Goal: Task Accomplishment & Management: Complete application form

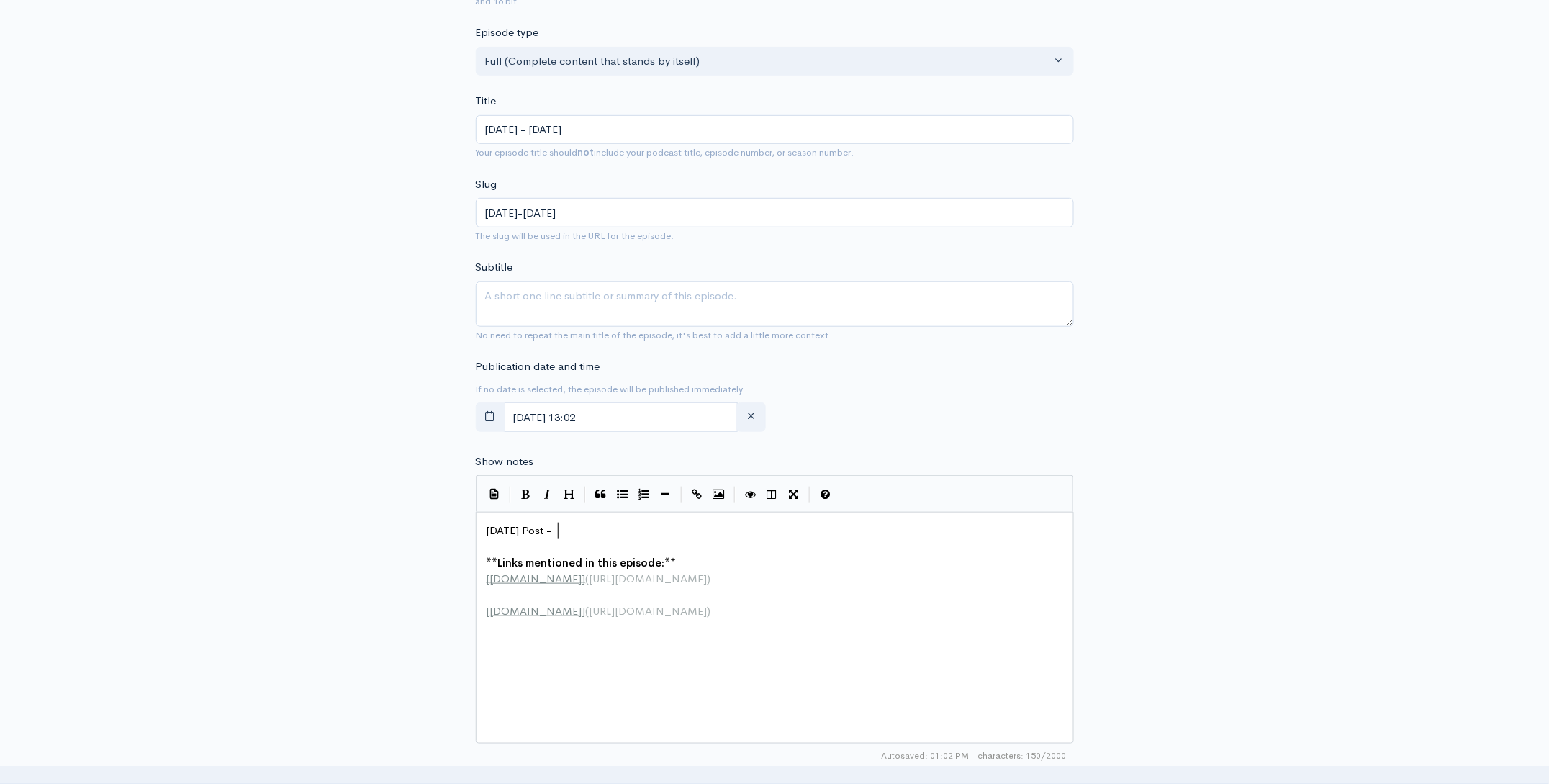
scroll to position [1, 0]
type textarea "Today's Post -"
drag, startPoint x: 550, startPoint y: 531, endPoint x: 451, endPoint y: 525, distance: 99.2
paste textarea
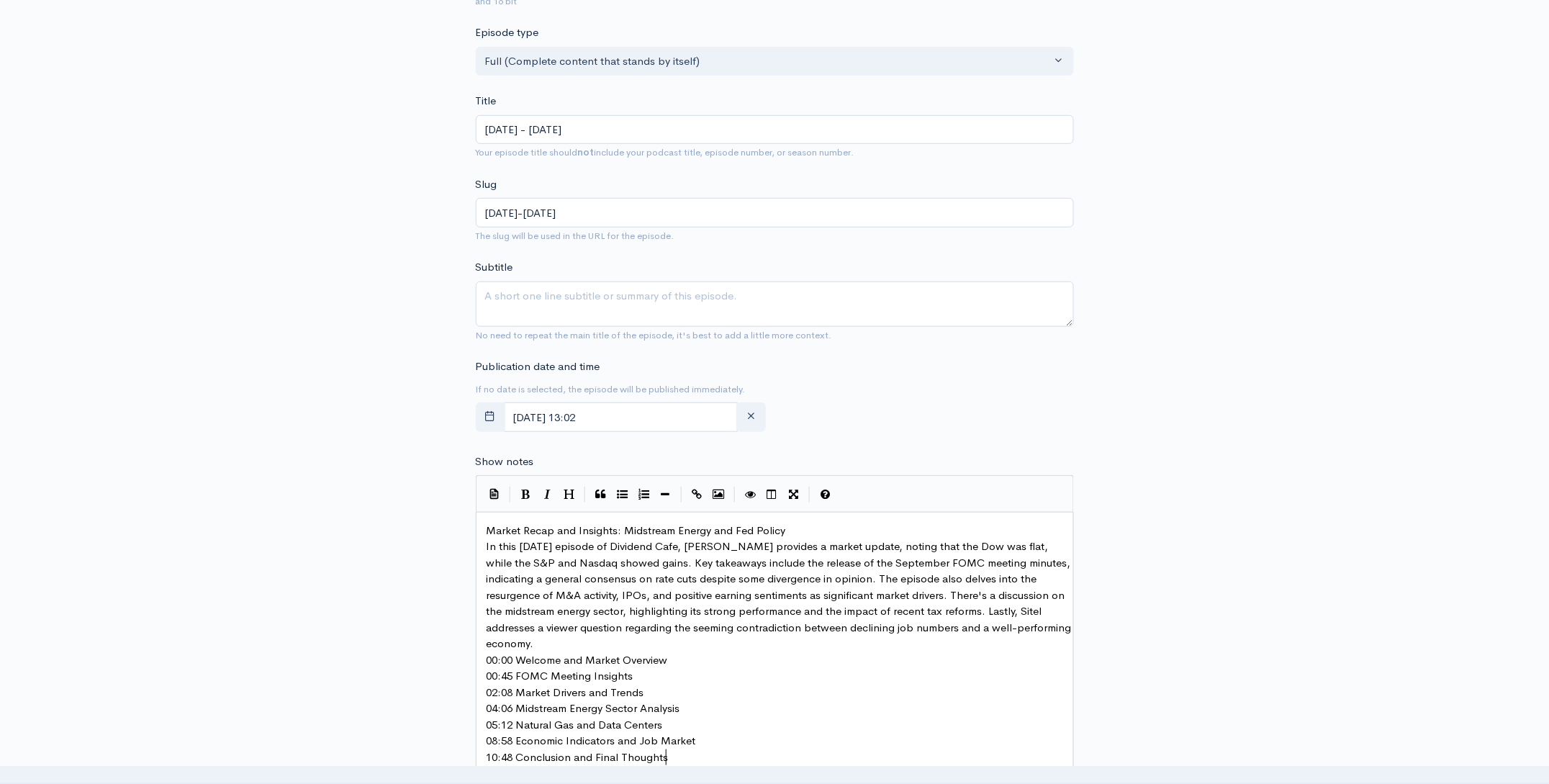
click at [806, 531] on pre "Market Recap and Insights: Midstream Energy and Fed Policy" at bounding box center [779, 531] width 592 height 17
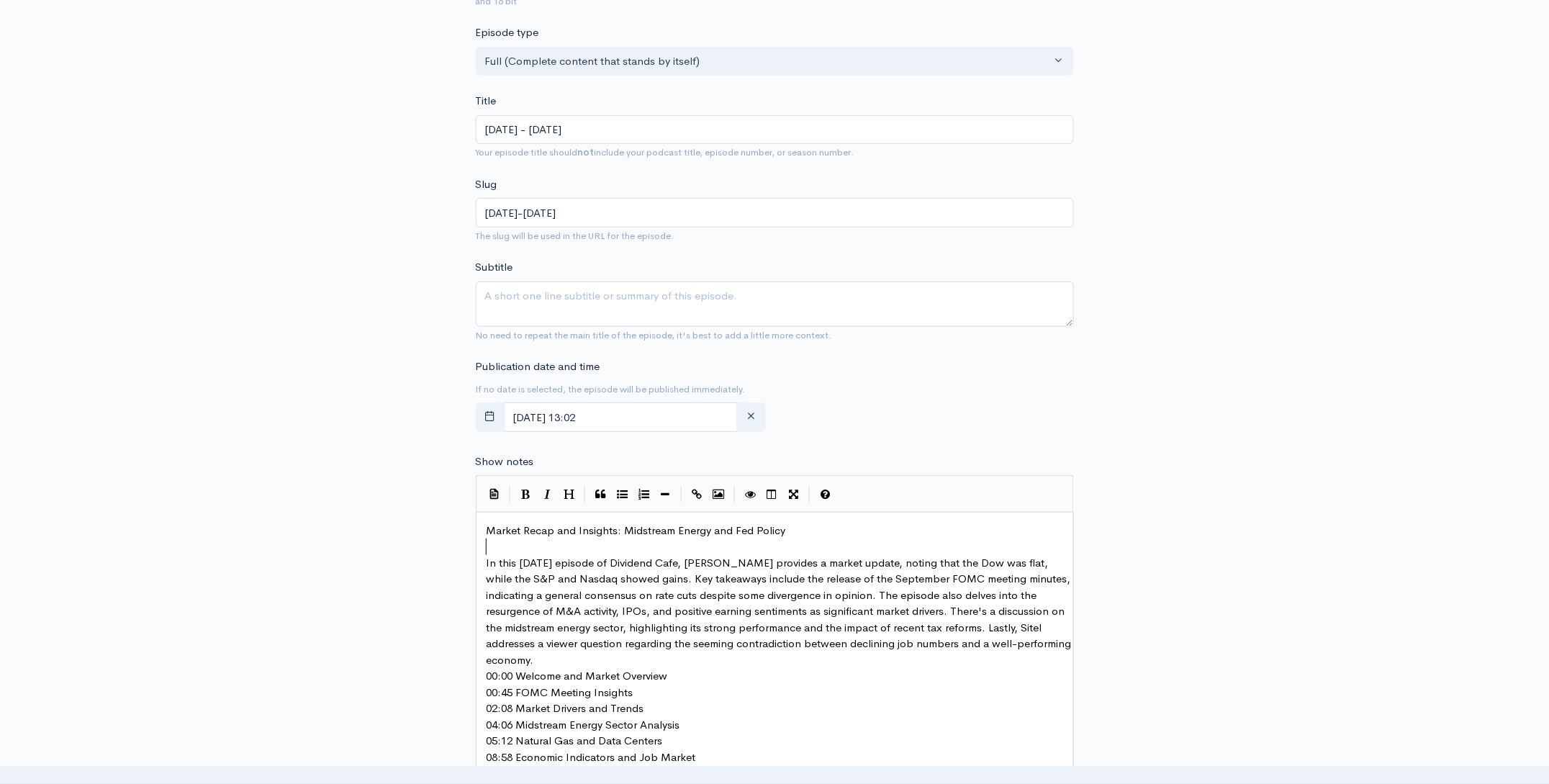
click at [611, 661] on pre "In this October 8th episode of Dividend Cafe, Brian Sitel provides a market upd…" at bounding box center [779, 611] width 592 height 113
click at [679, 686] on pre "00:00 Welcome and Market Overview" at bounding box center [779, 692] width 592 height 17
click at [648, 718] on pre "00:45 FOMC Meeting Insights" at bounding box center [779, 725] width 592 height 17
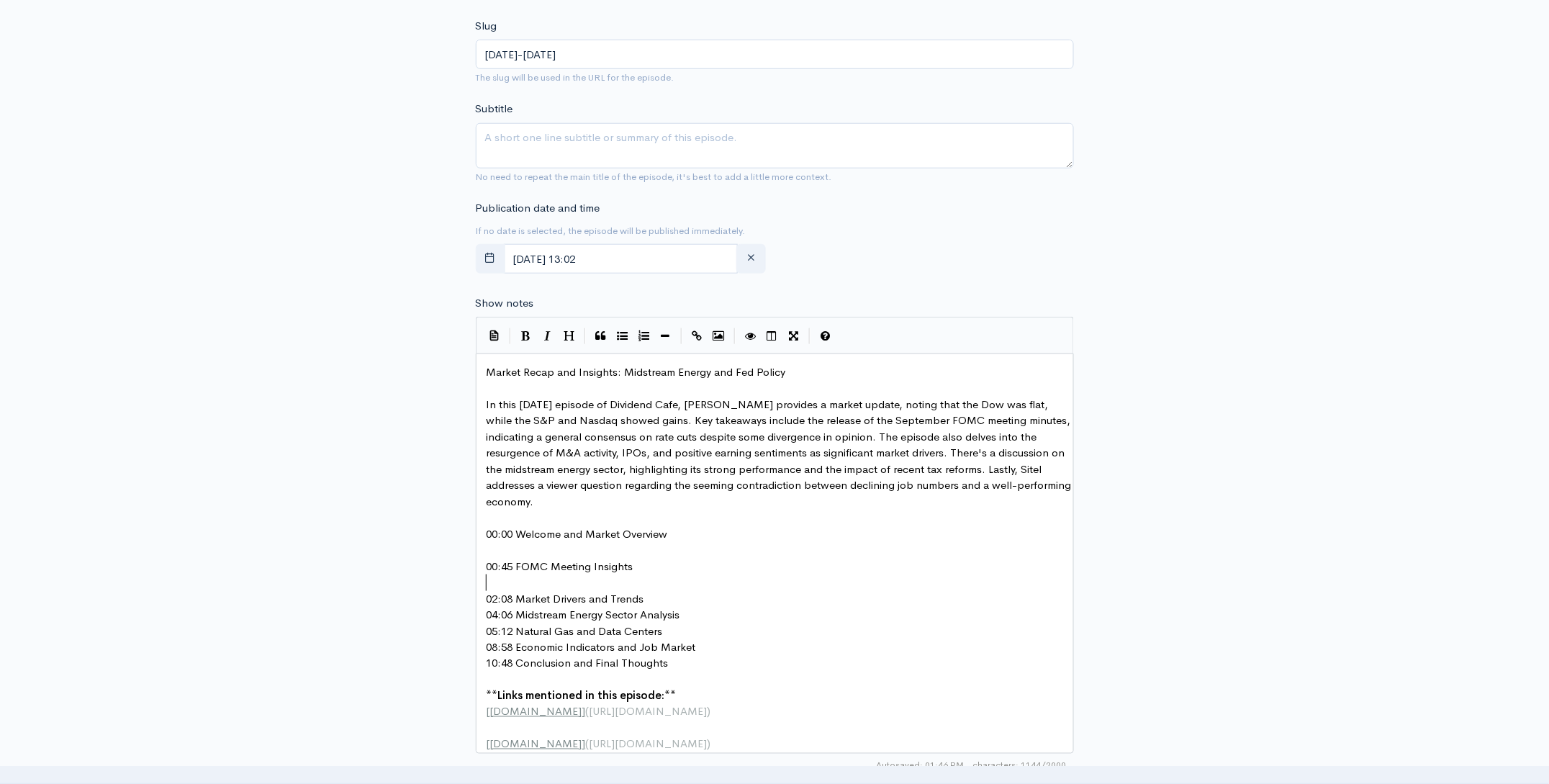
scroll to position [477, 0]
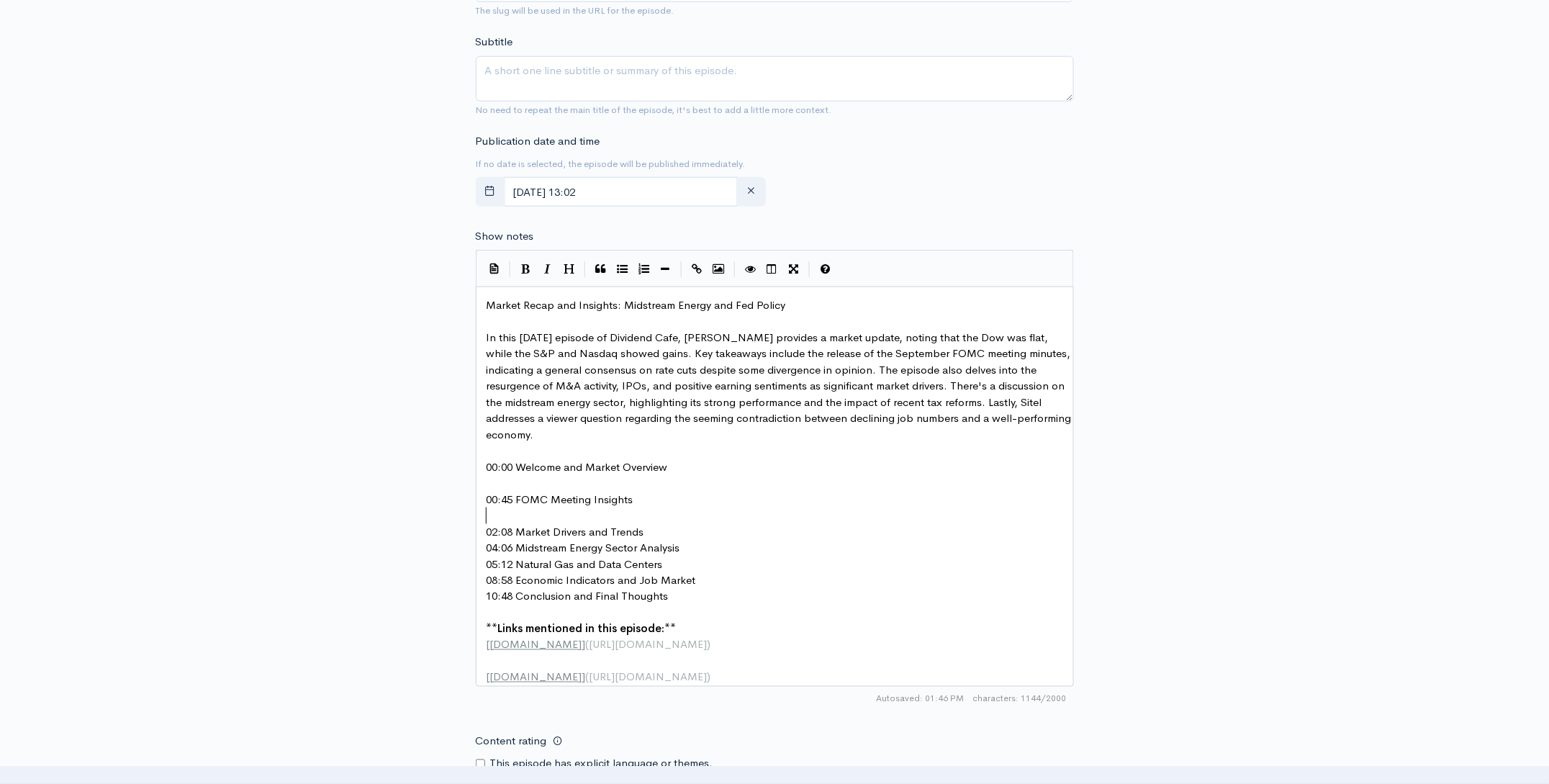
click at [670, 531] on pre "02:08 Market Drivers and Trends" at bounding box center [779, 531] width 592 height 17
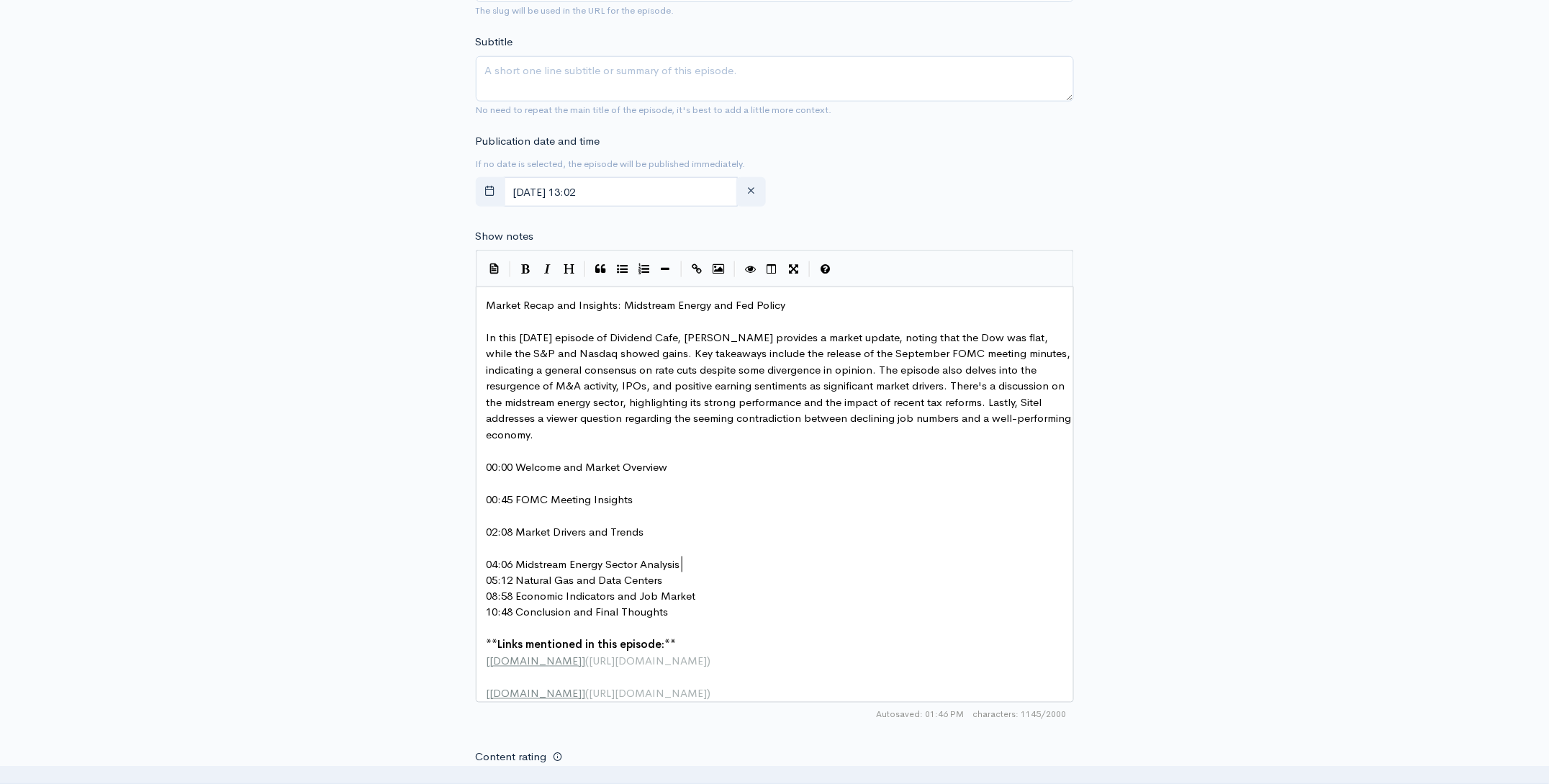
click at [690, 558] on pre "04:06 Midstream Energy Sector Analysis" at bounding box center [779, 564] width 592 height 17
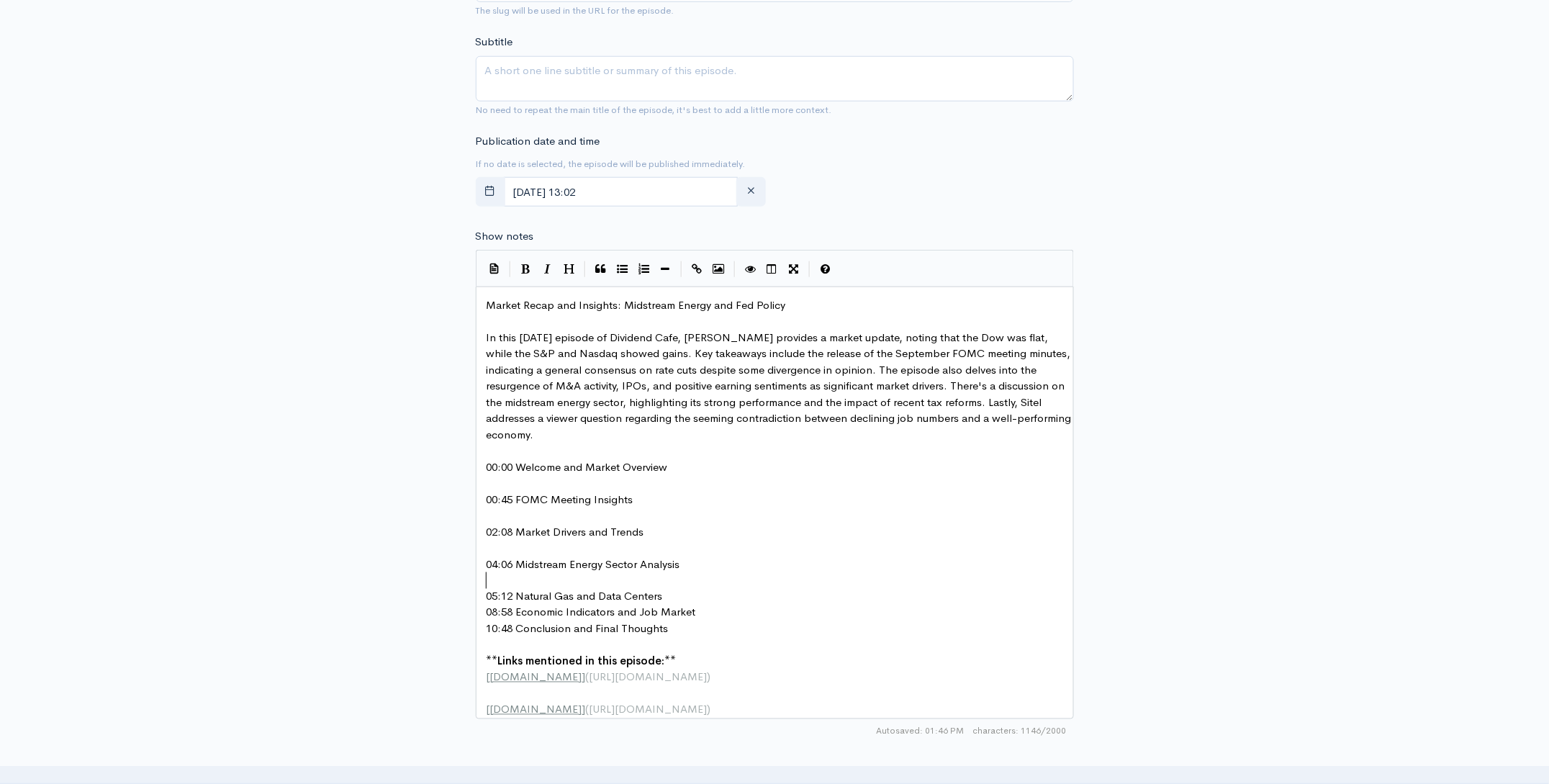
click at [681, 596] on pre "05:12 Natural Gas and Data Centers" at bounding box center [779, 597] width 592 height 17
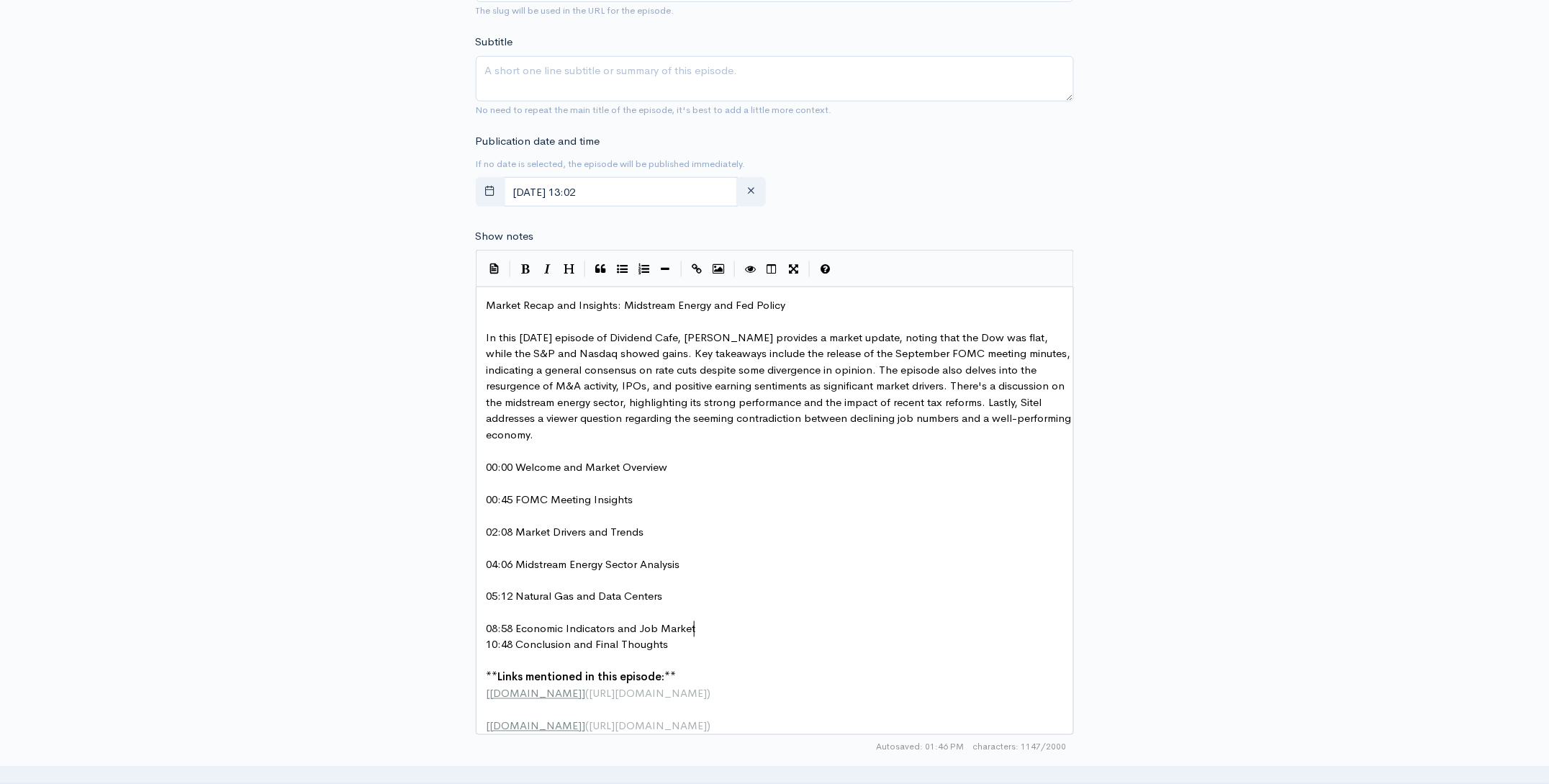
click at [710, 628] on pre "08:58 Economic Indicators and Job Market" at bounding box center [779, 629] width 592 height 17
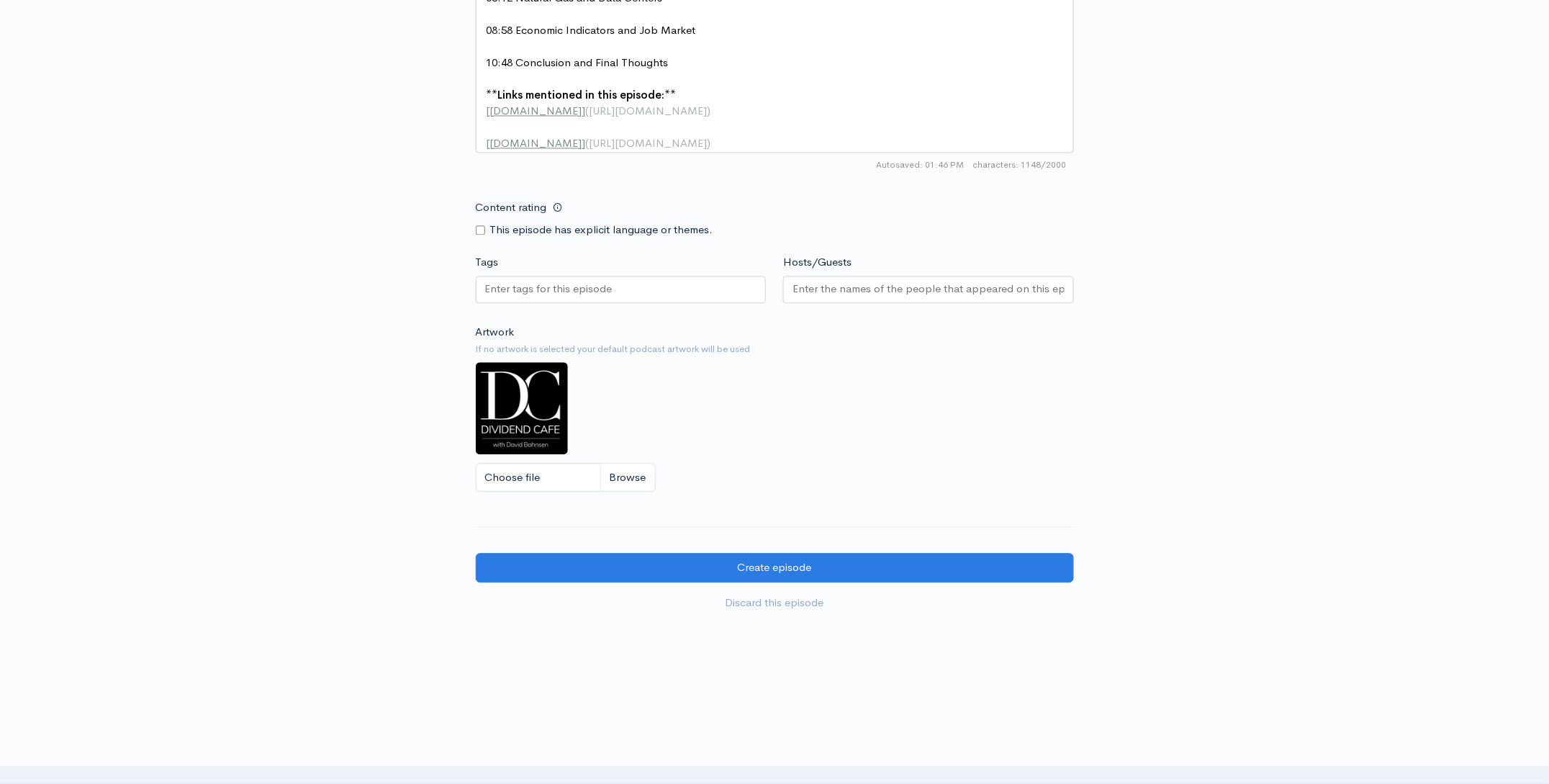
scroll to position [1084, 0]
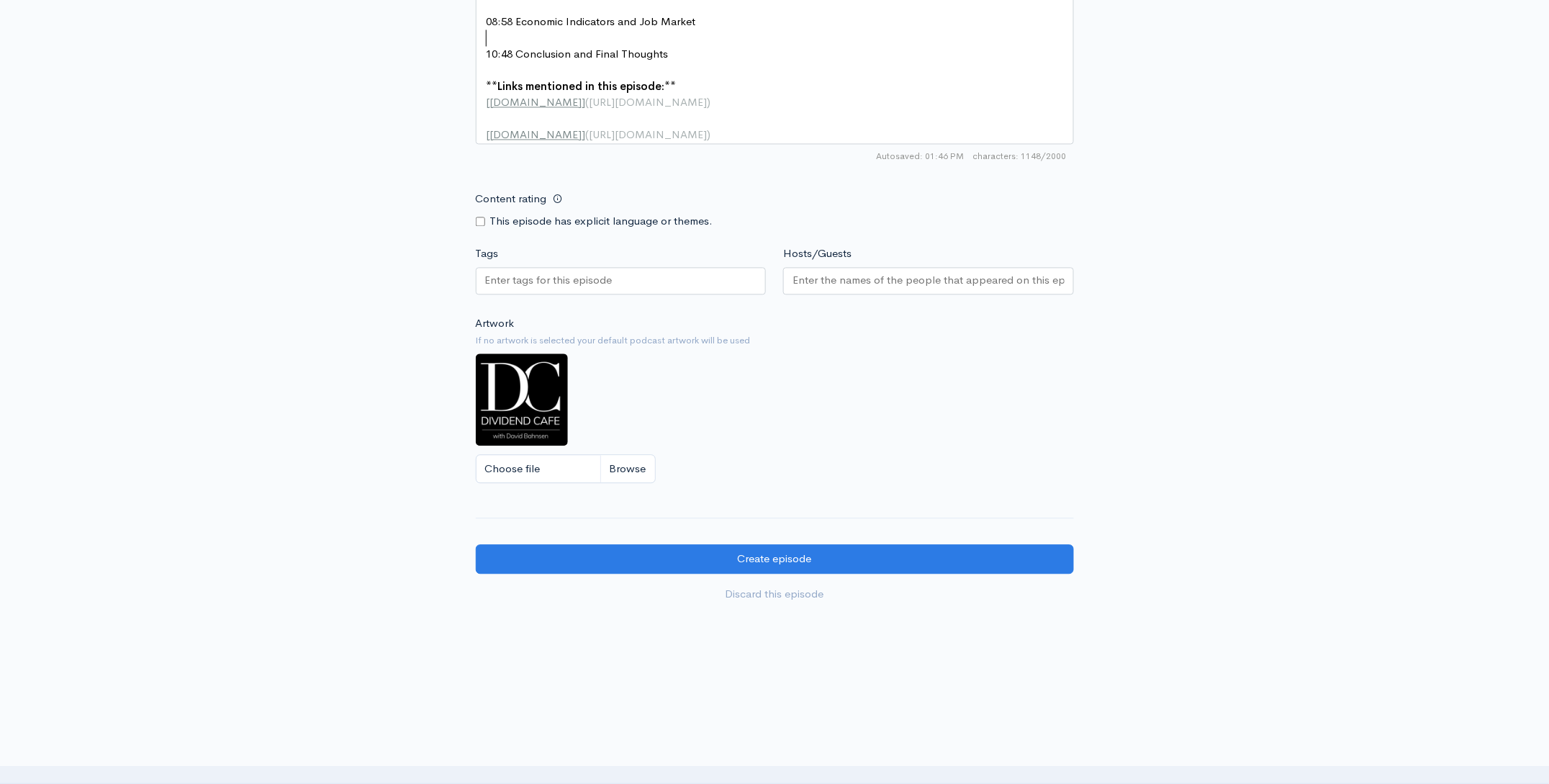
click at [874, 283] on input "Hosts/Guests" at bounding box center [928, 280] width 272 height 17
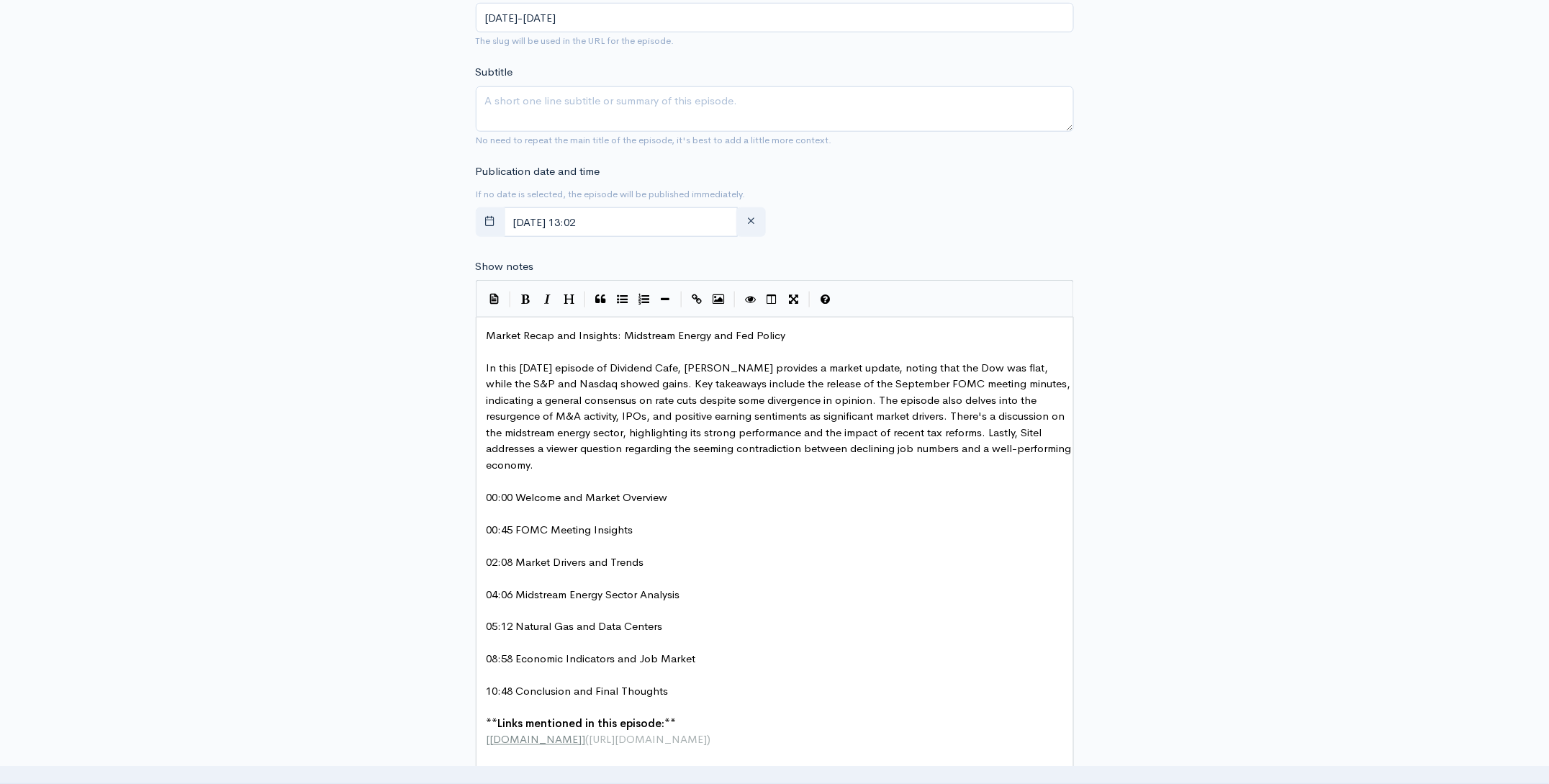
scroll to position [380, 0]
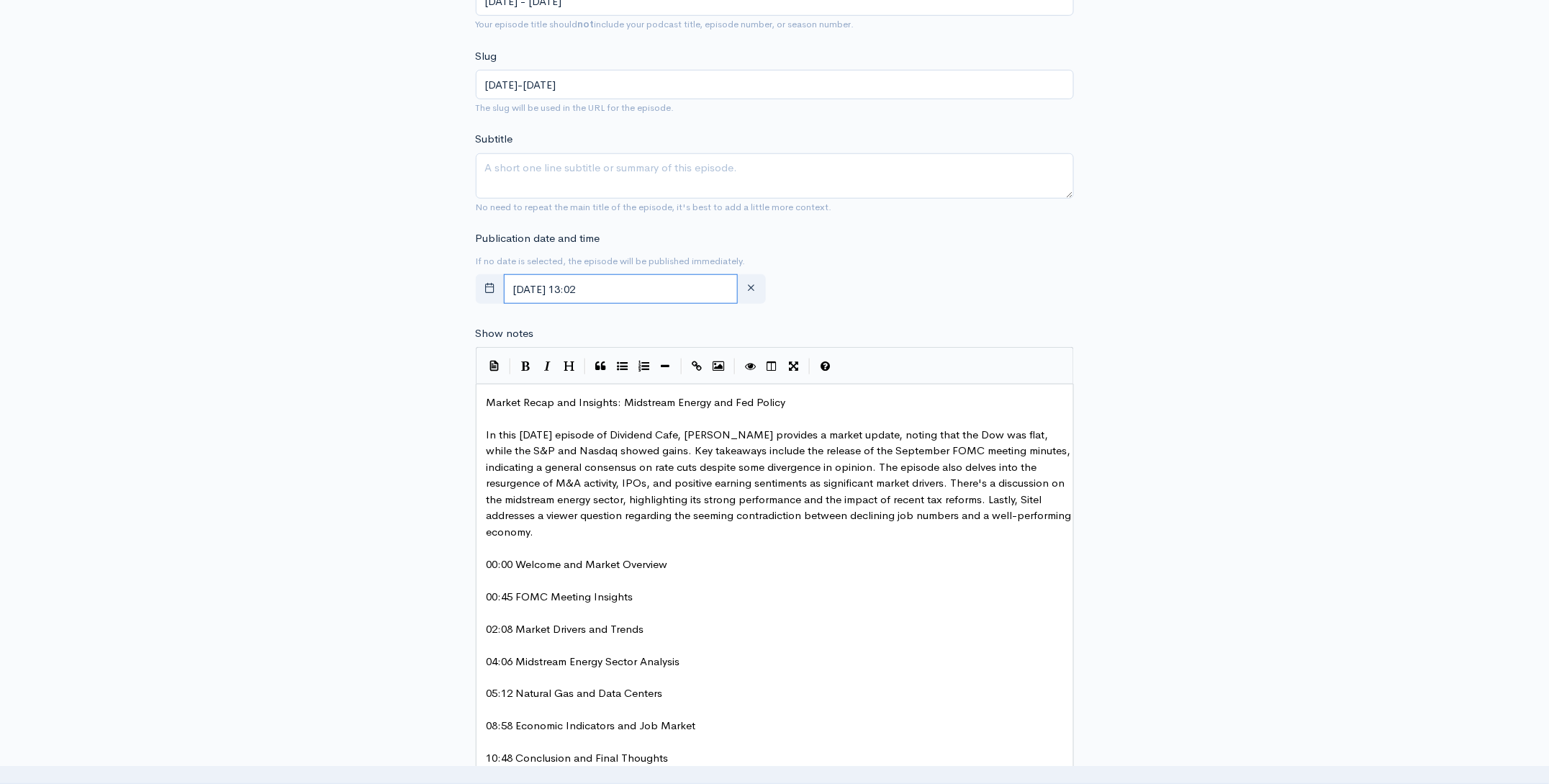
click at [675, 286] on input "[DATE] 13:02" at bounding box center [621, 289] width 235 height 30
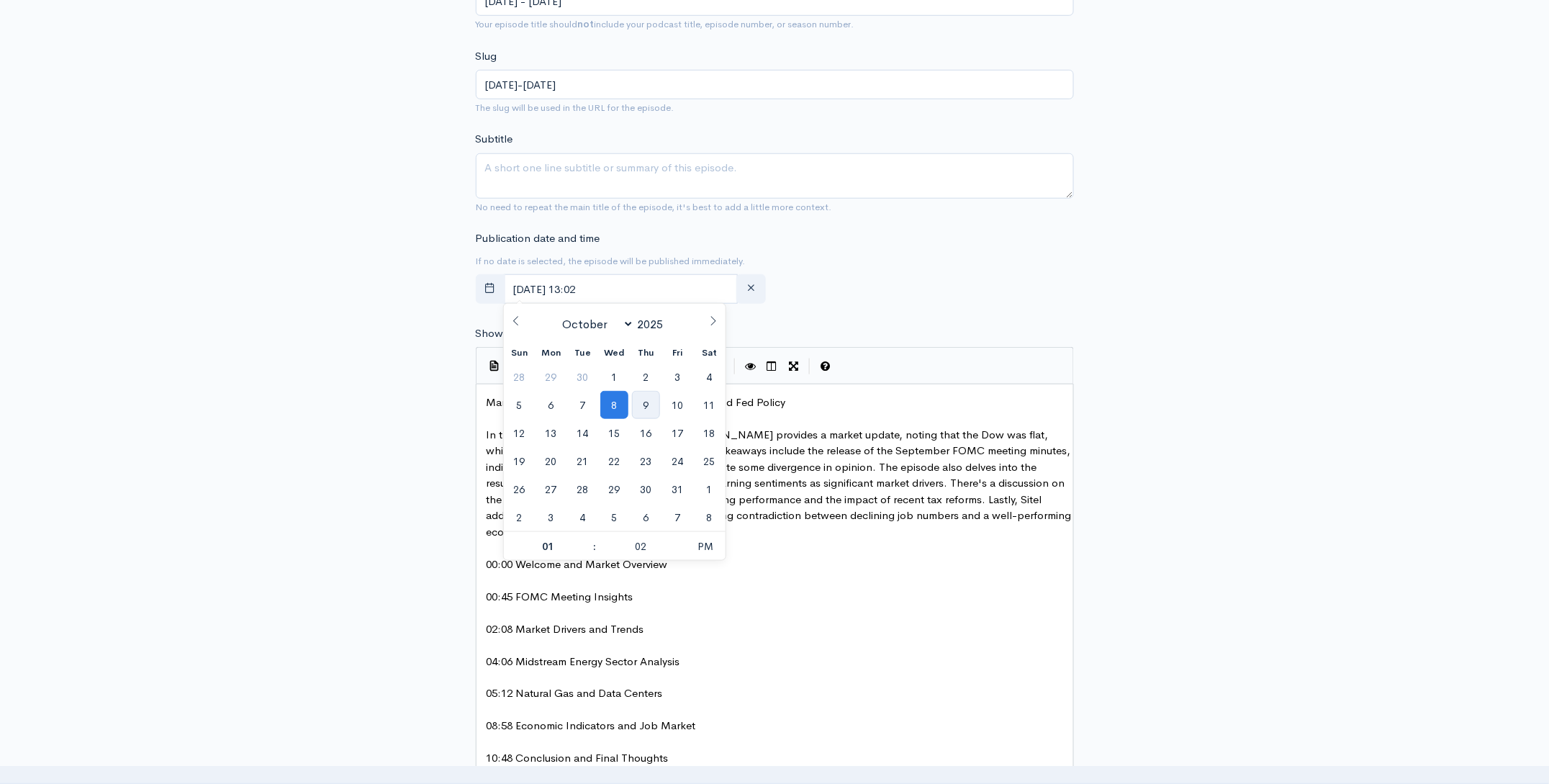
click at [647, 403] on span "9" at bounding box center [646, 404] width 28 height 28
type input "[DATE] 13:02"
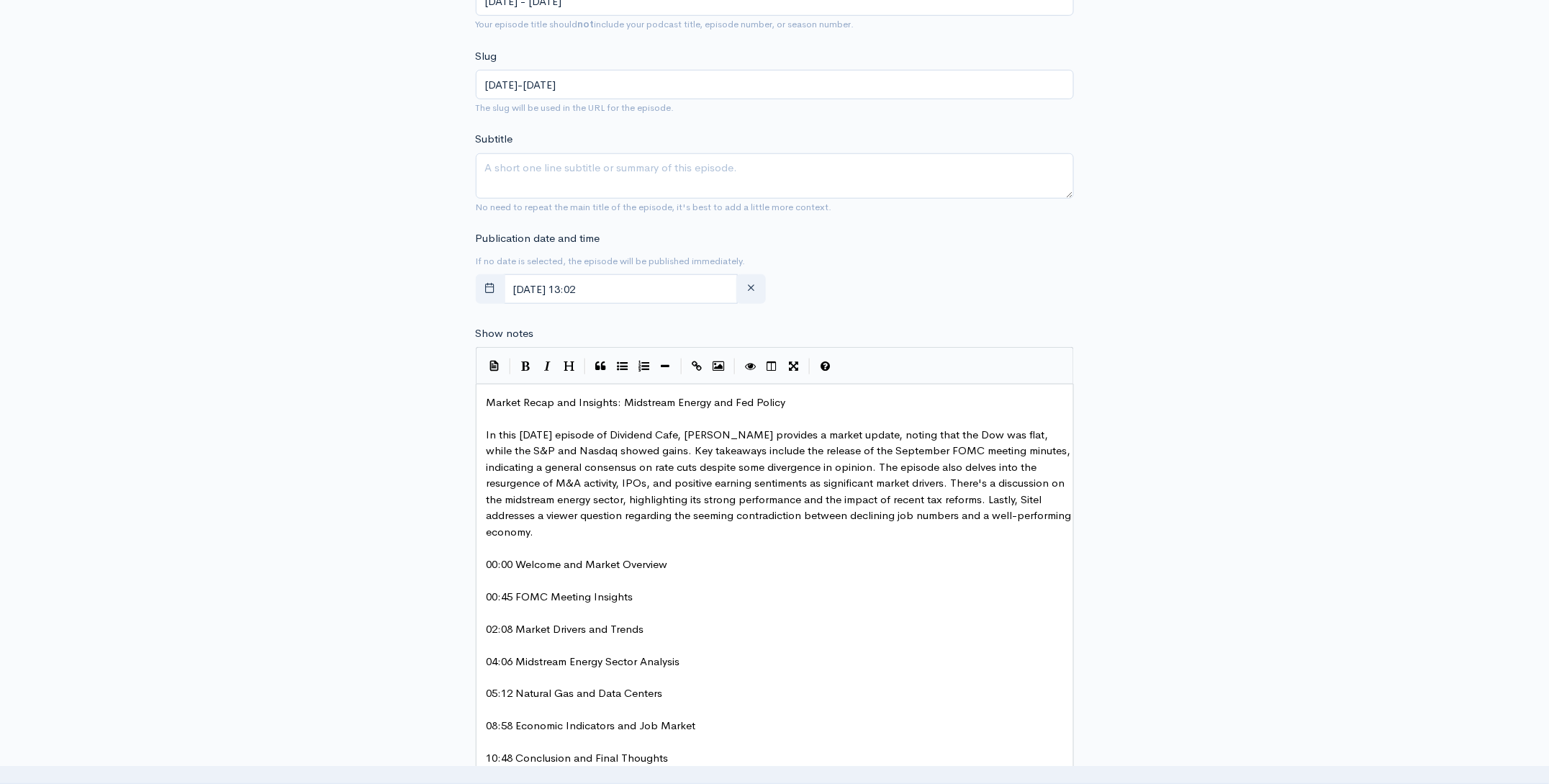
click at [1053, 300] on div "Publication date and time If no date is selected, the episode will be published…" at bounding box center [774, 269] width 615 height 79
type textarea "Market Recap and Insights: Midstream Energy and Fed Policy"
drag, startPoint x: 798, startPoint y: 399, endPoint x: 502, endPoint y: 400, distance: 296.0
click at [632, 181] on textarea "Subtitle" at bounding box center [774, 176] width 598 height 46
paste textarea "Market Recap and Insights: Midstream Energy and Fed Policy"
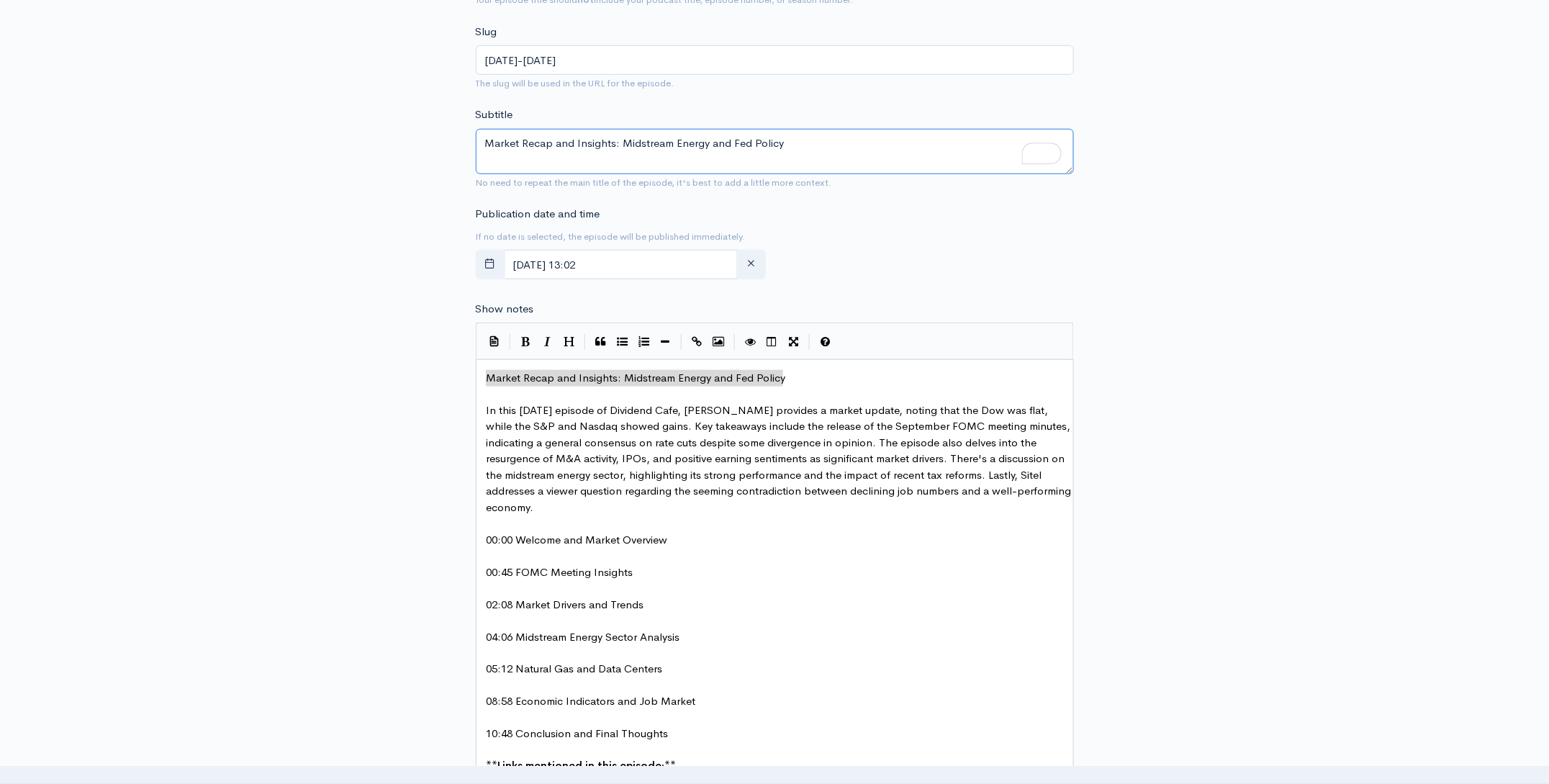
scroll to position [413, 0]
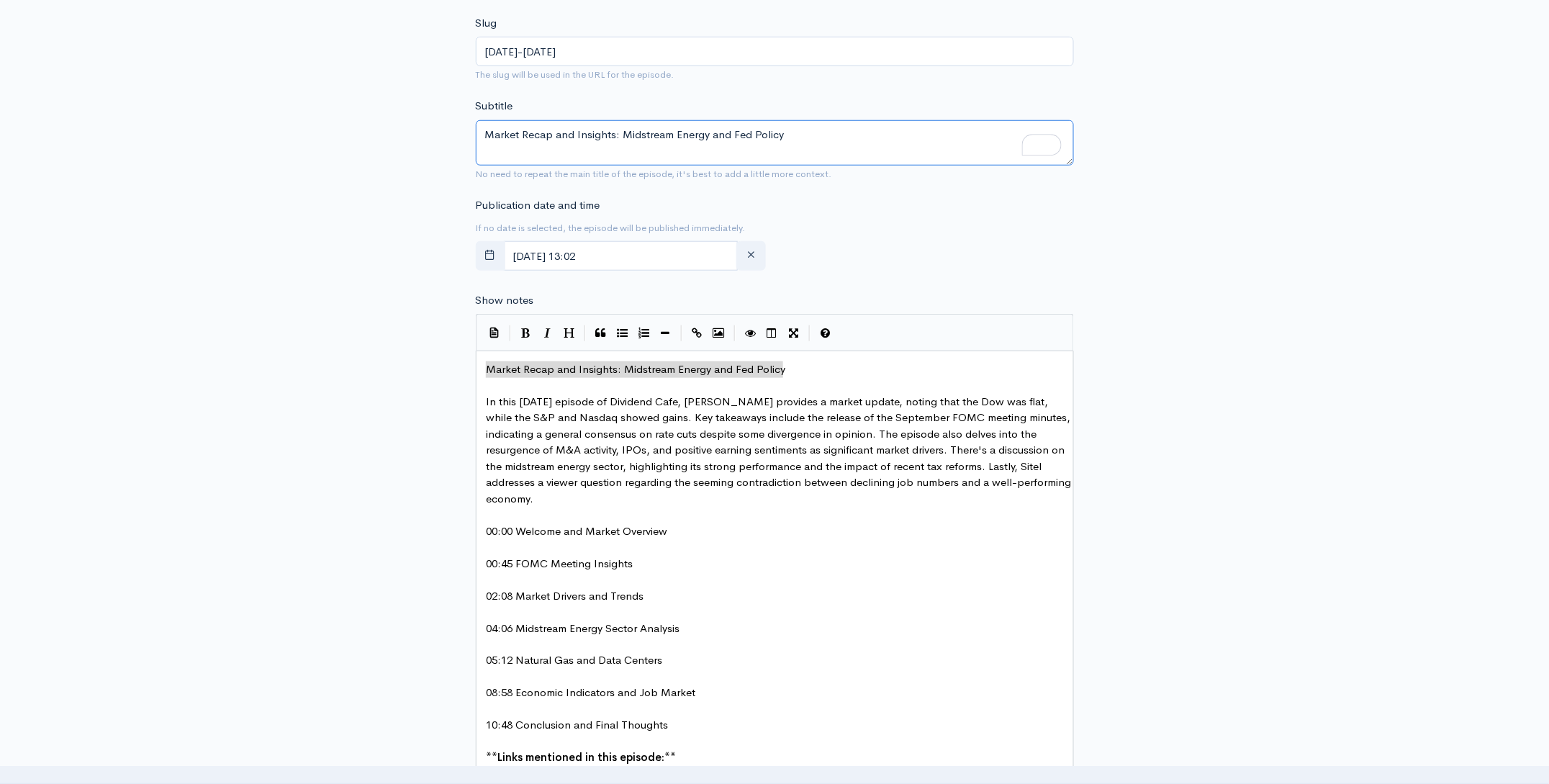
type textarea "Market Recap and Insights: Midstream Energy and Fed Policy"
click at [748, 404] on span "In this October 8th episode of Dividend Cafe, Brian Sitel provides a market upd…" at bounding box center [781, 449] width 588 height 111
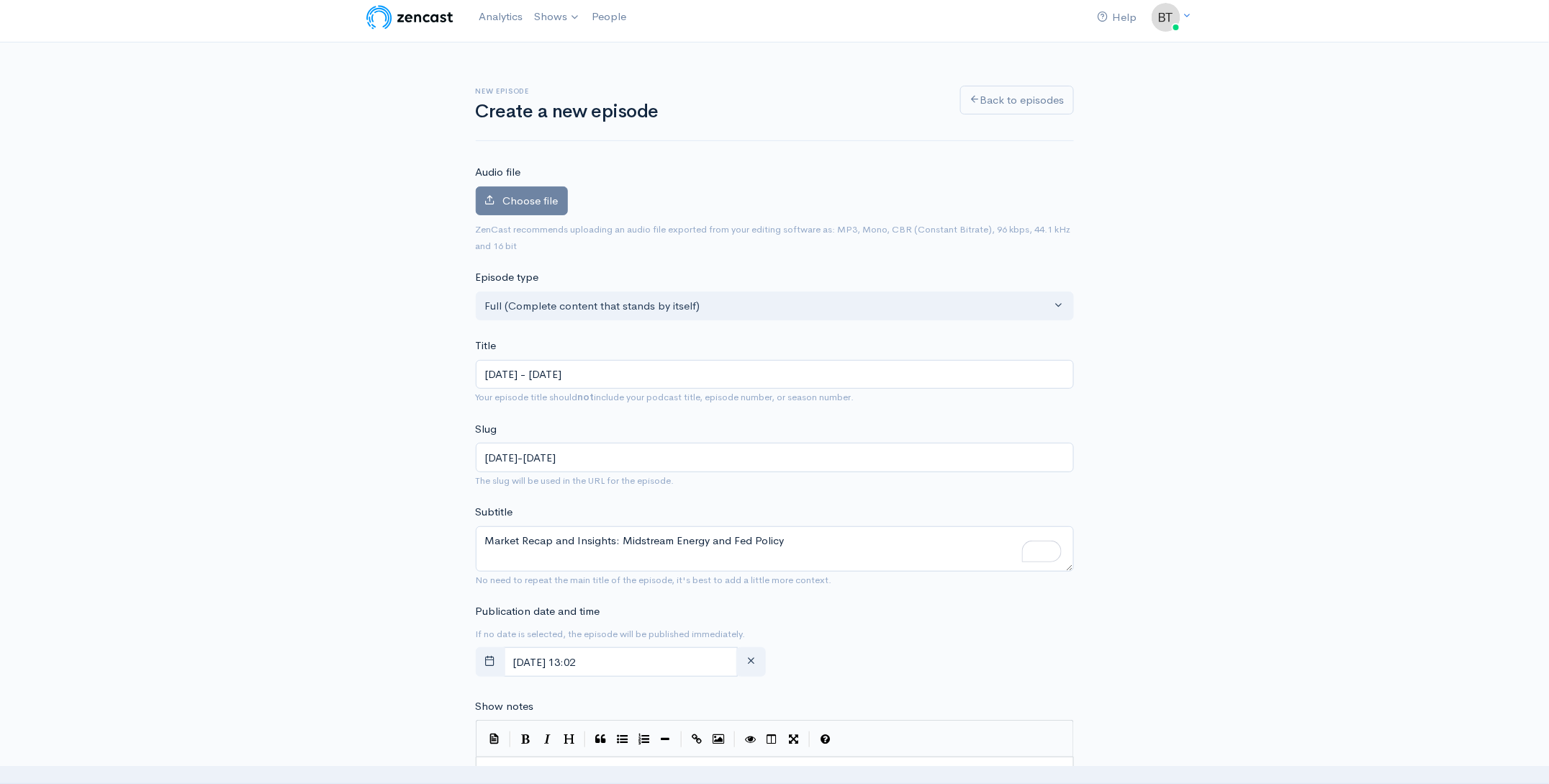
scroll to position [16, 0]
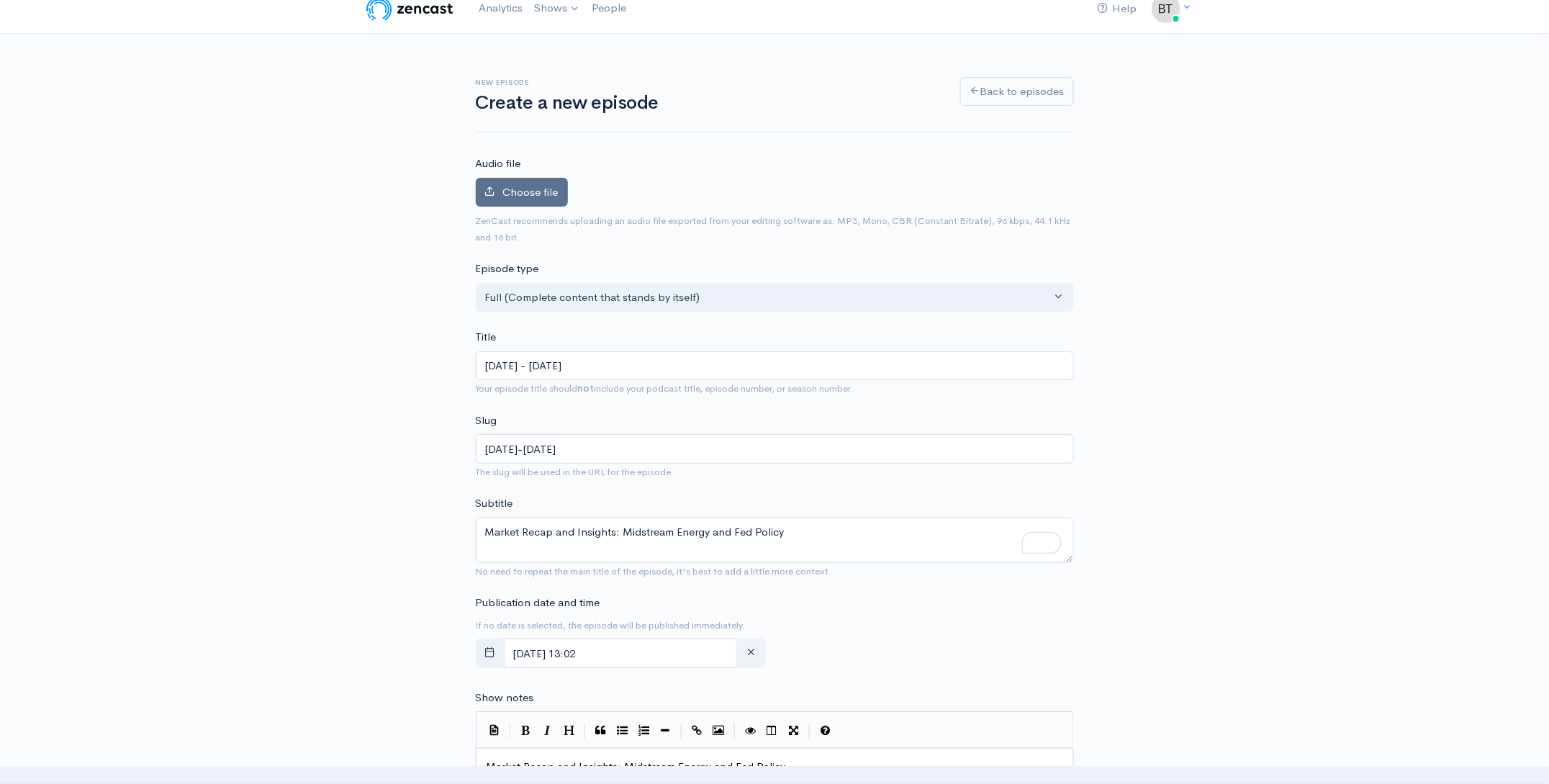
type textarea "zy"
click at [539, 194] on span "Choose file" at bounding box center [530, 191] width 55 height 14
click at [0, 0] on input "Choose file" at bounding box center [0, 0] width 0 height 0
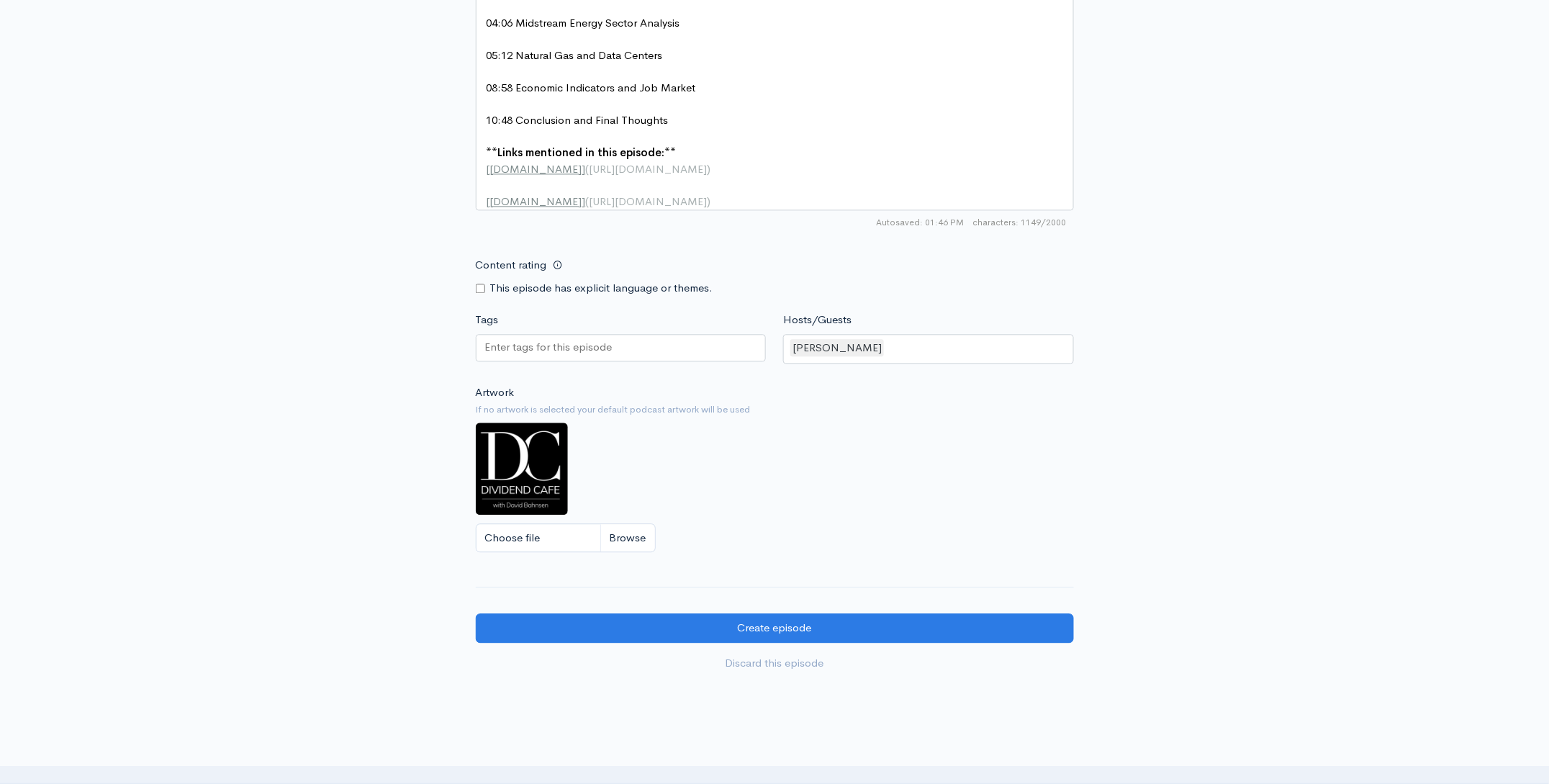
scroll to position [1205, 0]
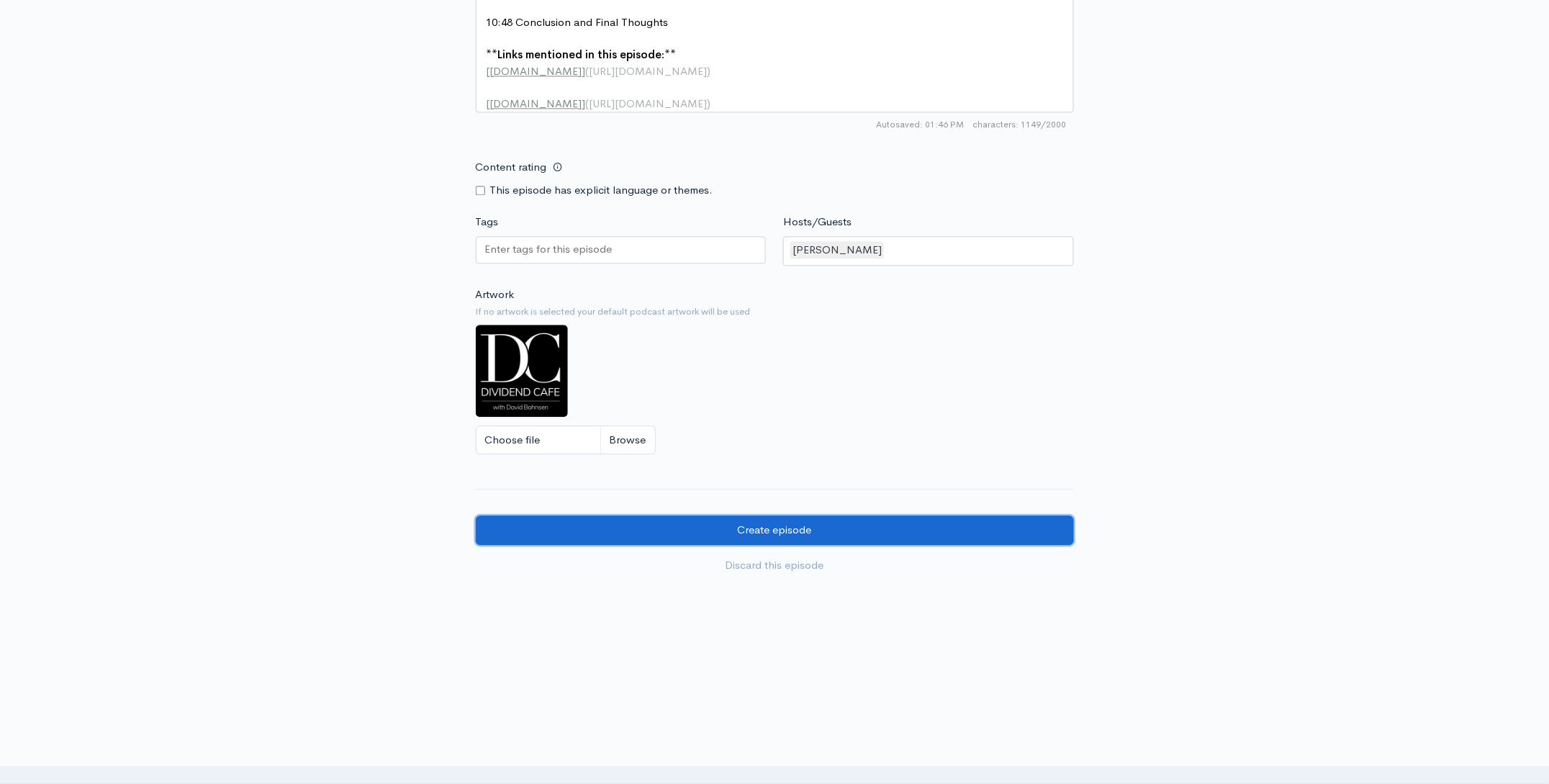
drag, startPoint x: 931, startPoint y: 537, endPoint x: 943, endPoint y: 536, distance: 12.0
click at [931, 537] on input "Create episode" at bounding box center [774, 530] width 598 height 30
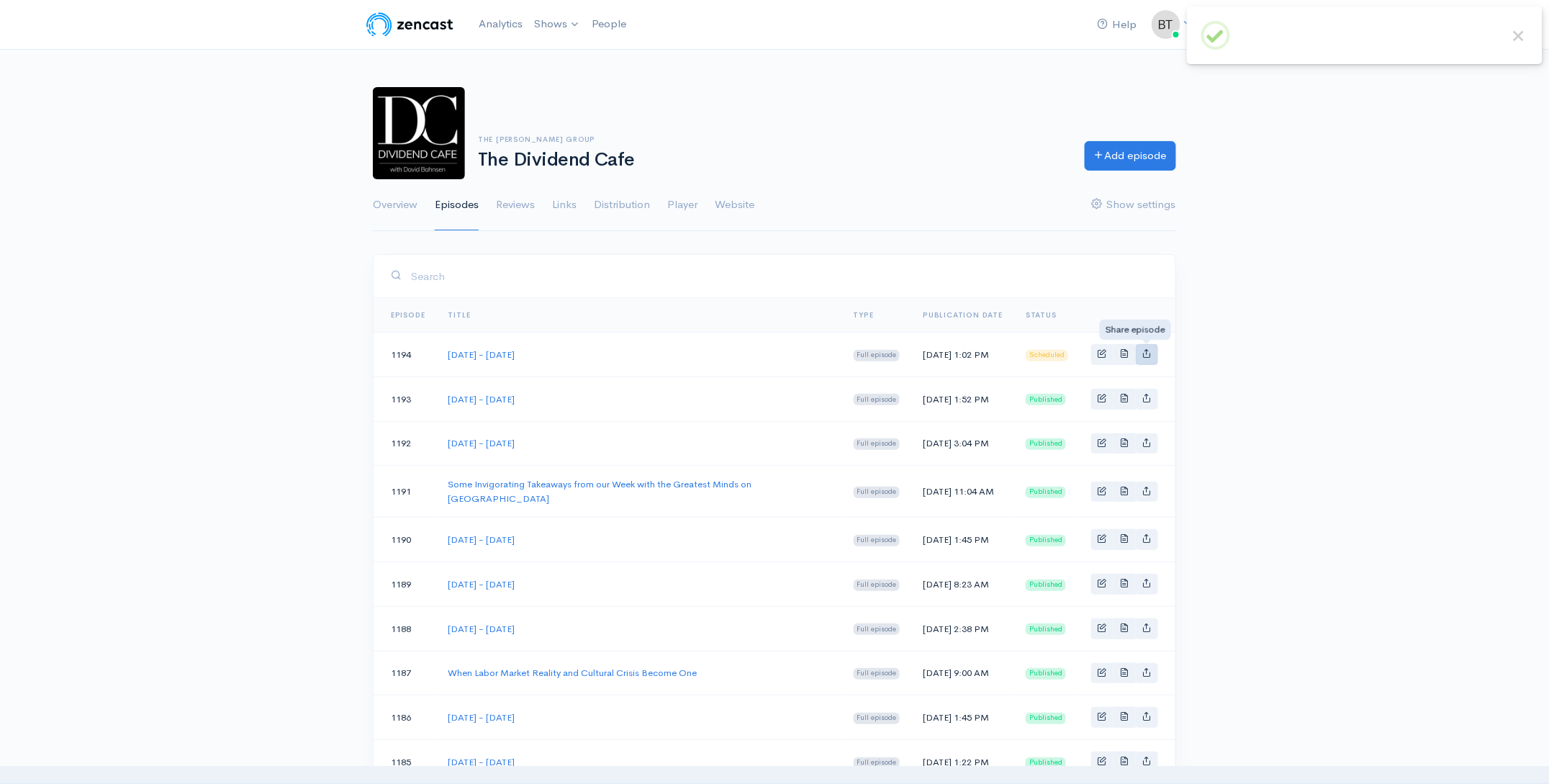
click at [1145, 357] on icon "Basic example" at bounding box center [1147, 353] width 10 height 10
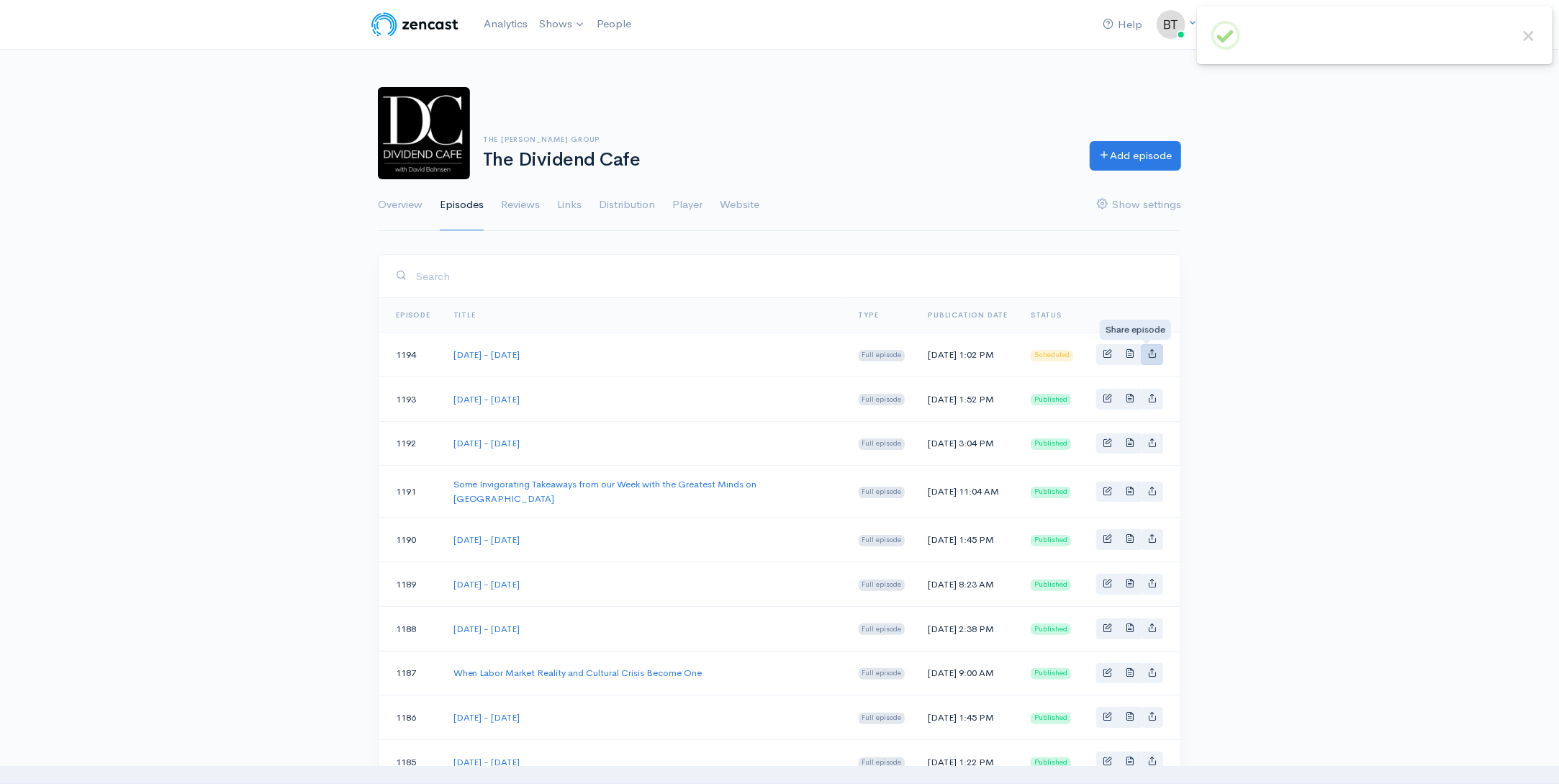
type input "[URL][DOMAIN_NAME][DATE][DATE]"
type input "[URL][DOMAIN_NAME][DOMAIN_NAME]"
type input "<iframe src='[URL][DOMAIN_NAME]' width='100%' height='190' frameborder='0' scro…"
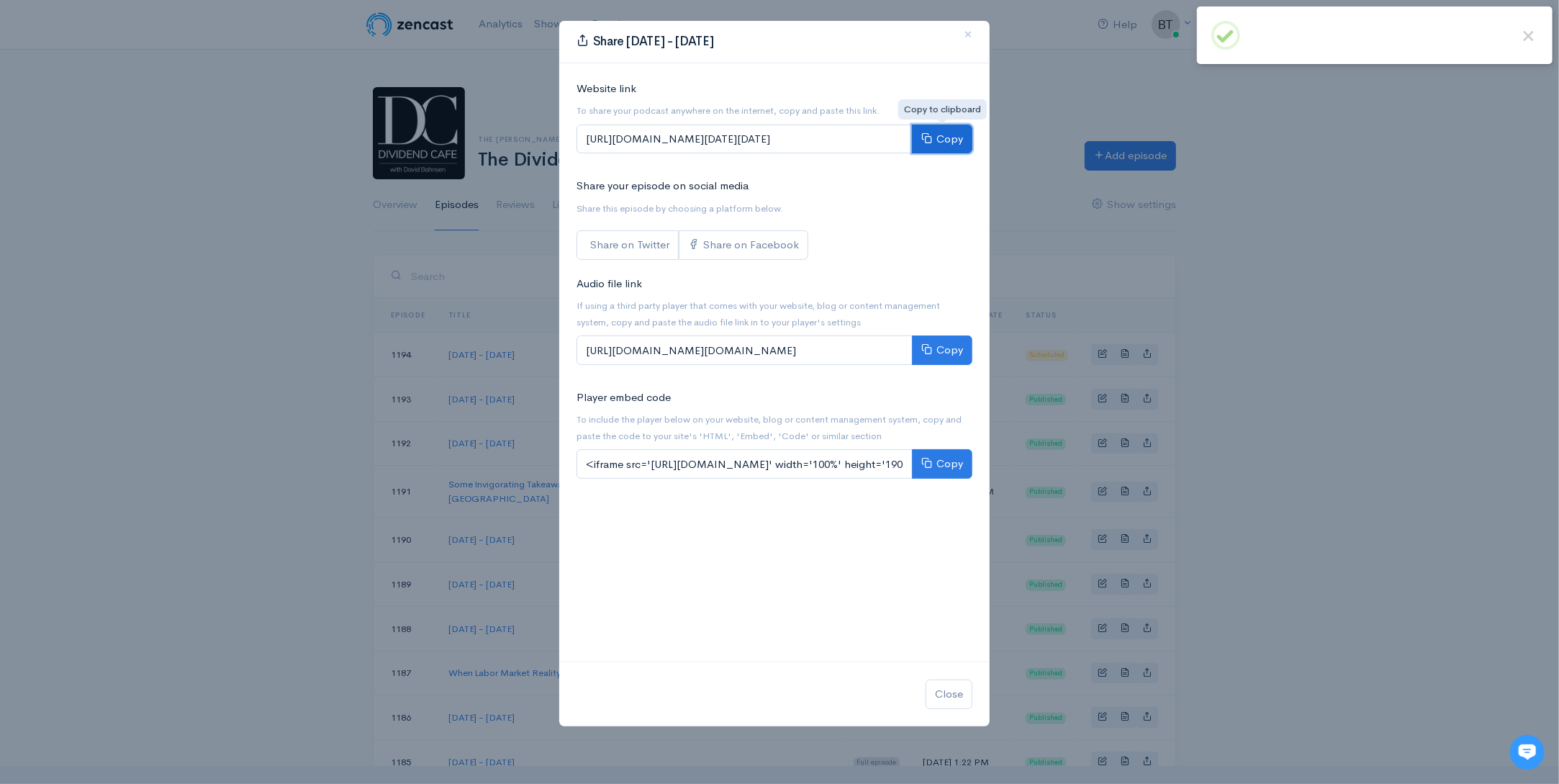
click at [940, 139] on button "Copy" at bounding box center [943, 139] width 61 height 30
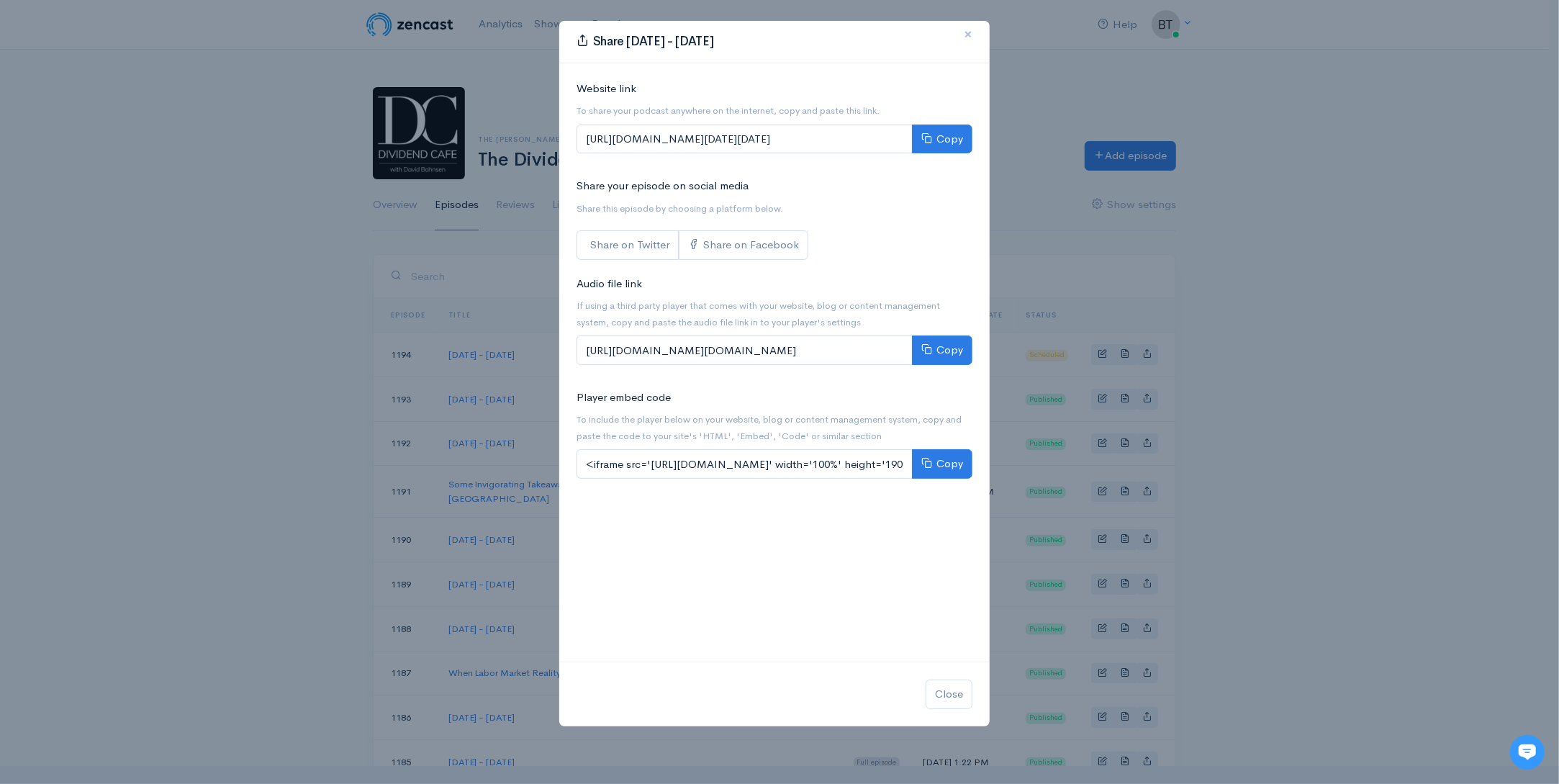
click at [972, 33] on span "×" at bounding box center [968, 34] width 9 height 21
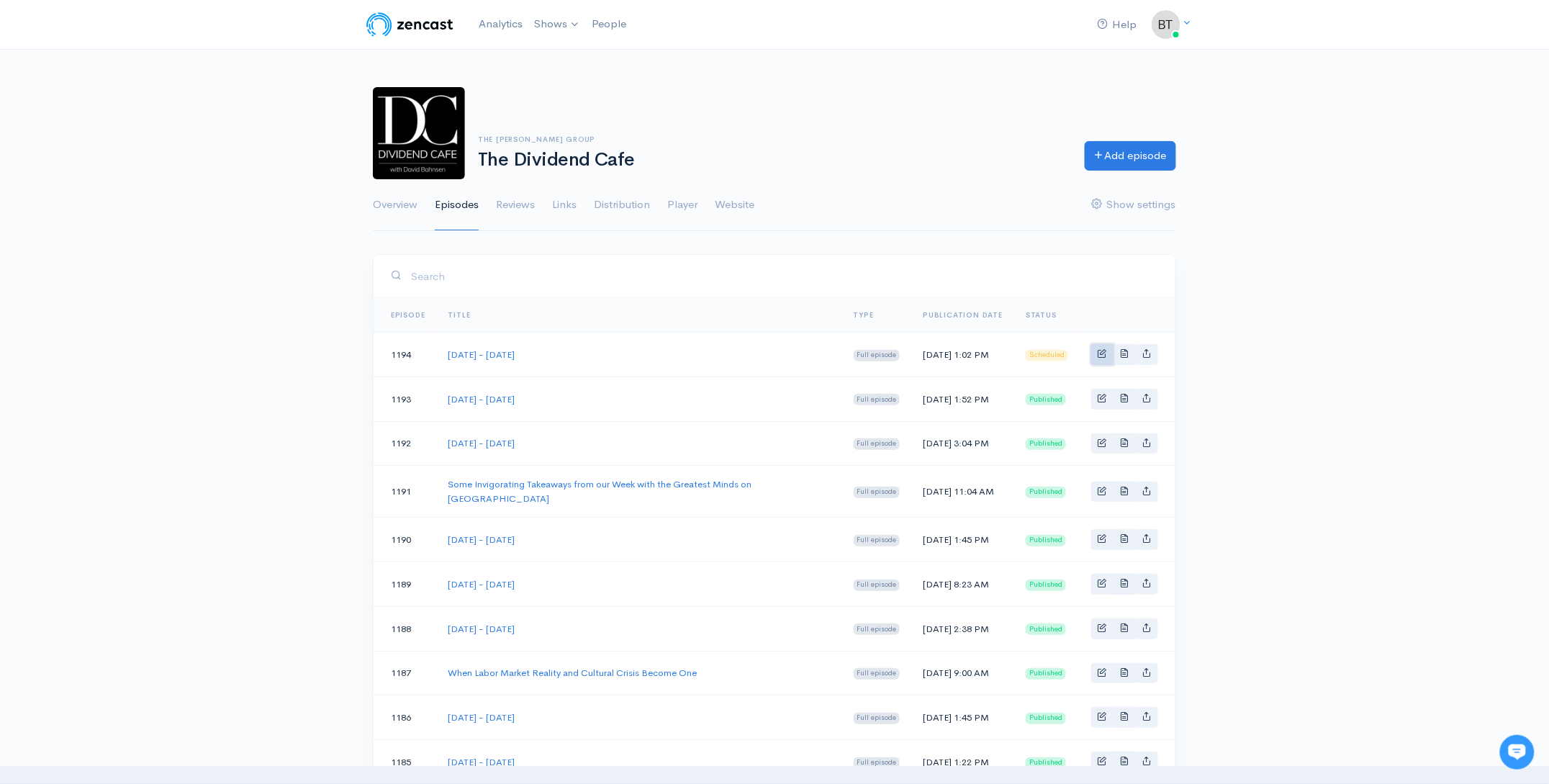
click at [1105, 355] on span "Basic example" at bounding box center [1102, 353] width 10 height 10
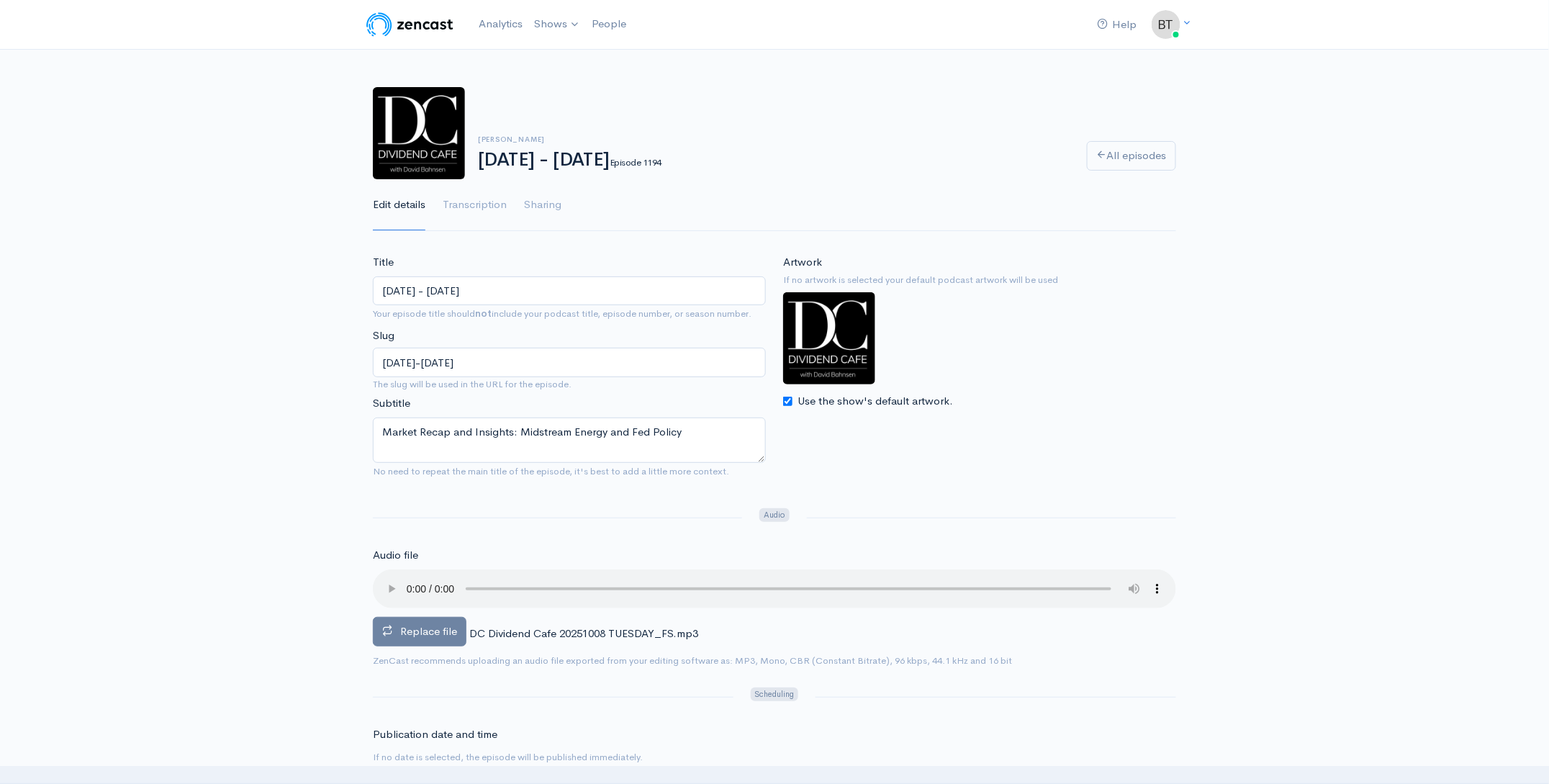
click at [427, 639] on label "Replace file" at bounding box center [419, 631] width 94 height 30
click at [0, 0] on input "Replace file" at bounding box center [0, 0] width 0 height 0
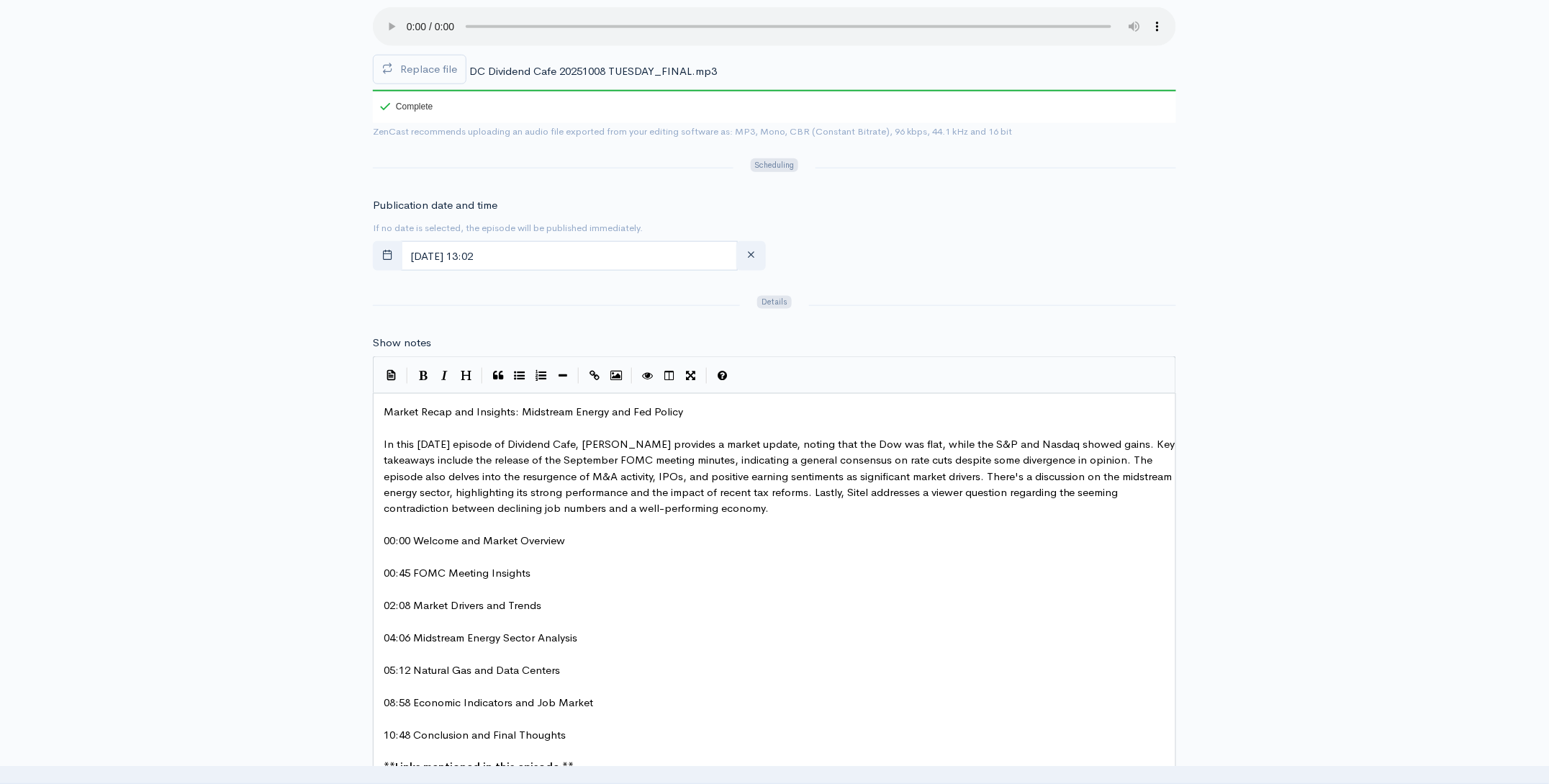
scroll to position [652, 0]
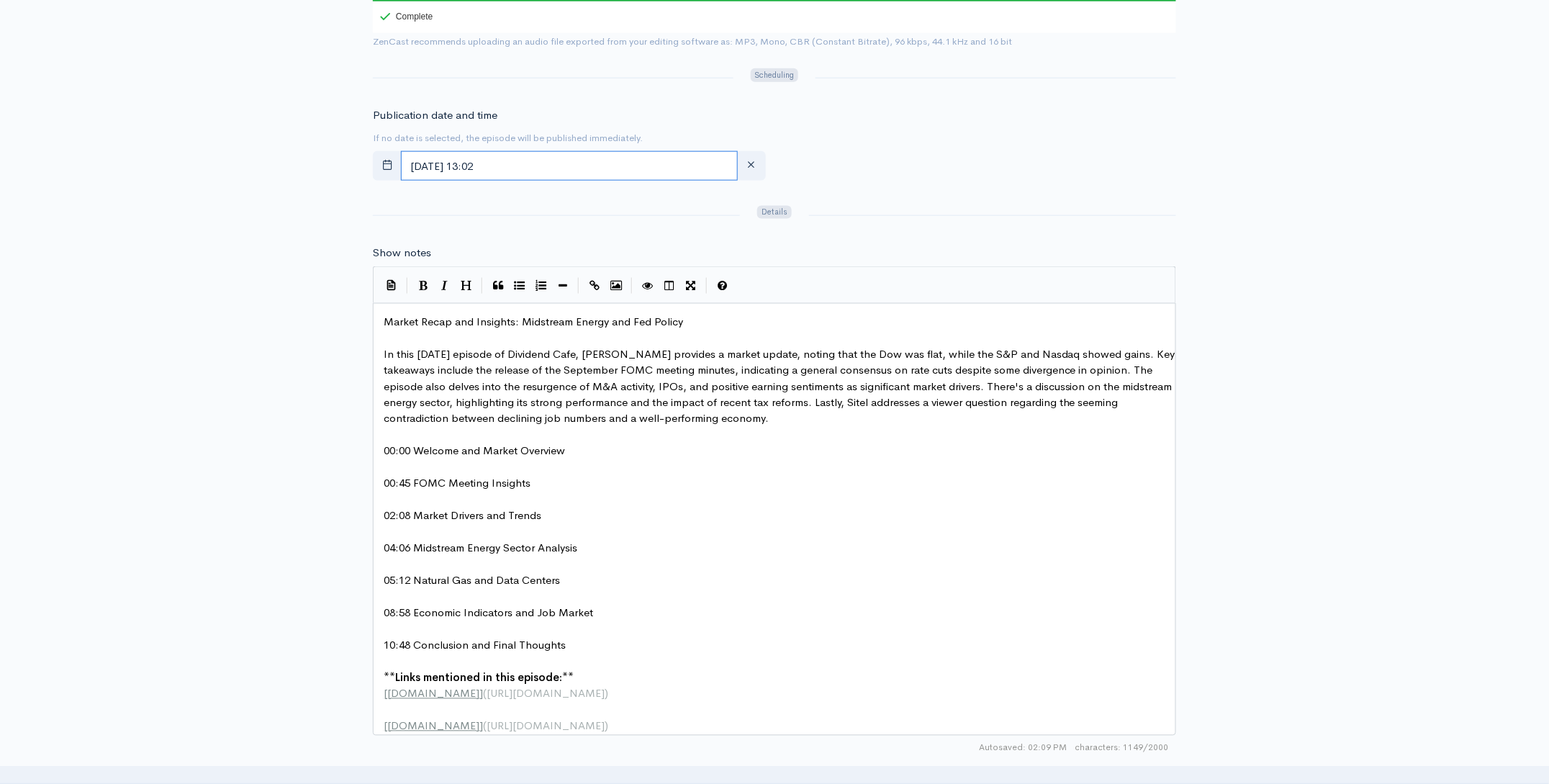
click at [535, 165] on input "[DATE] 13:02" at bounding box center [569, 165] width 336 height 30
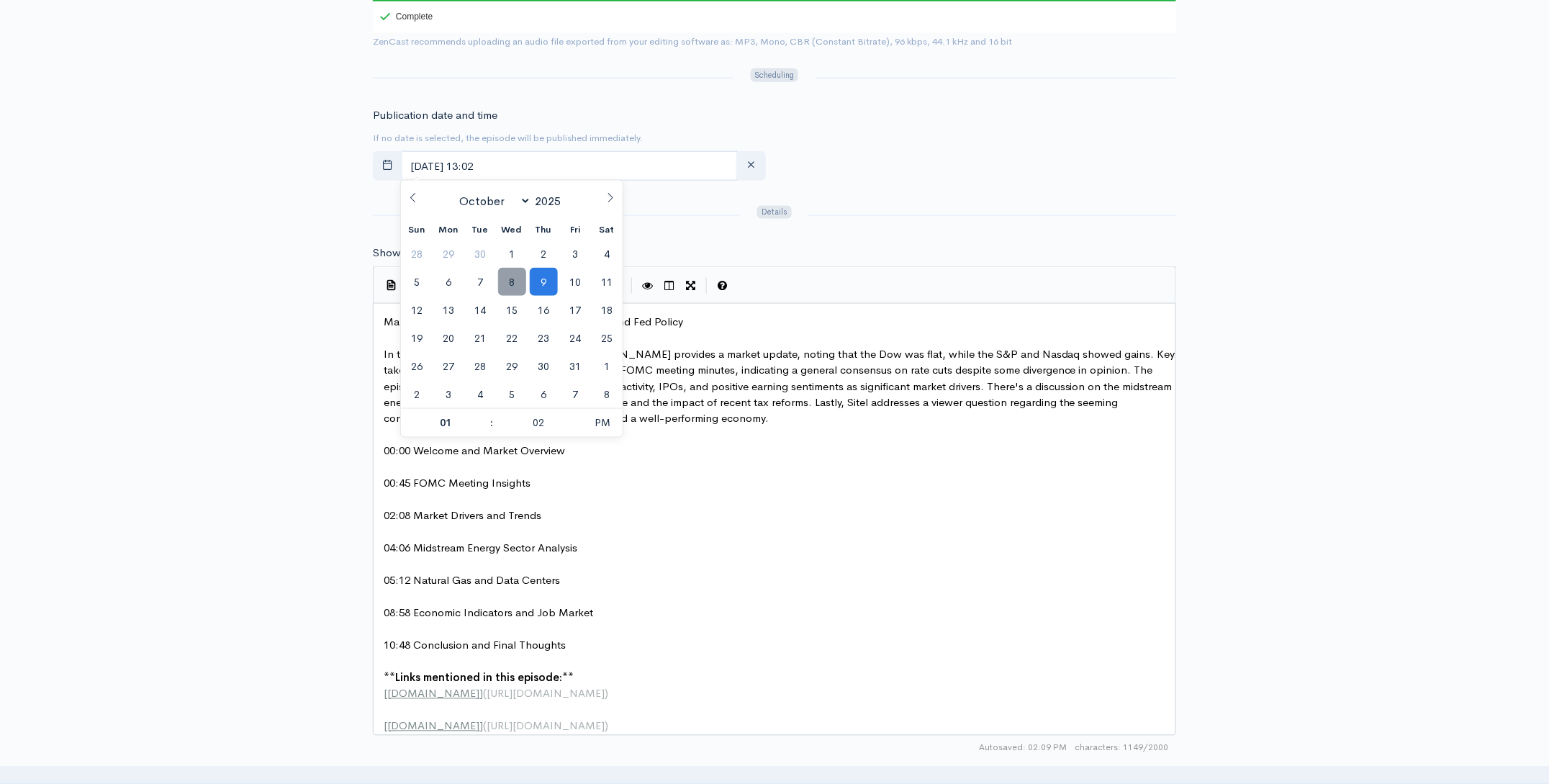
click at [516, 291] on span "8" at bounding box center [512, 281] width 28 height 28
type input "[DATE] 13:02"
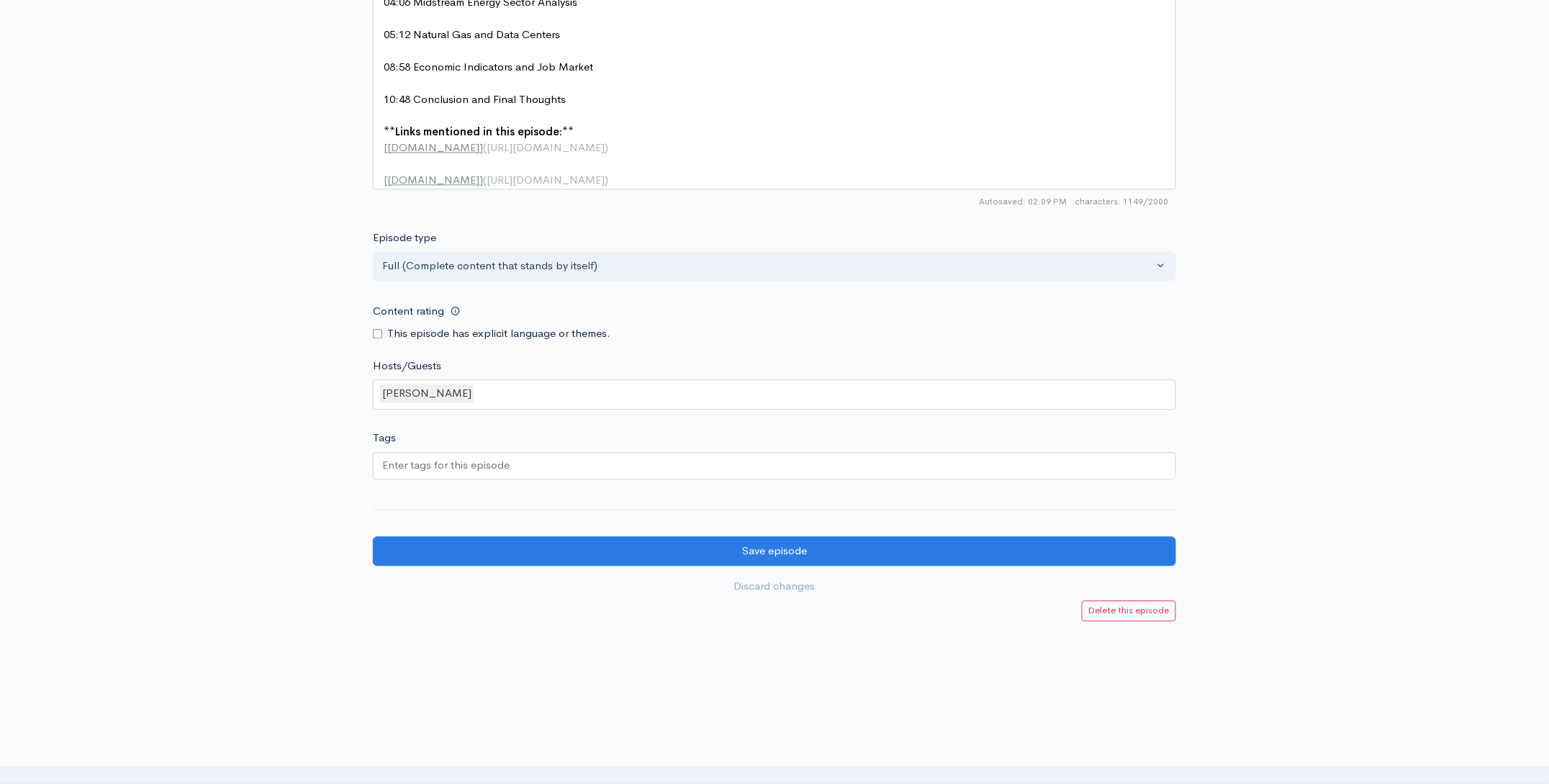
scroll to position [1231, 0]
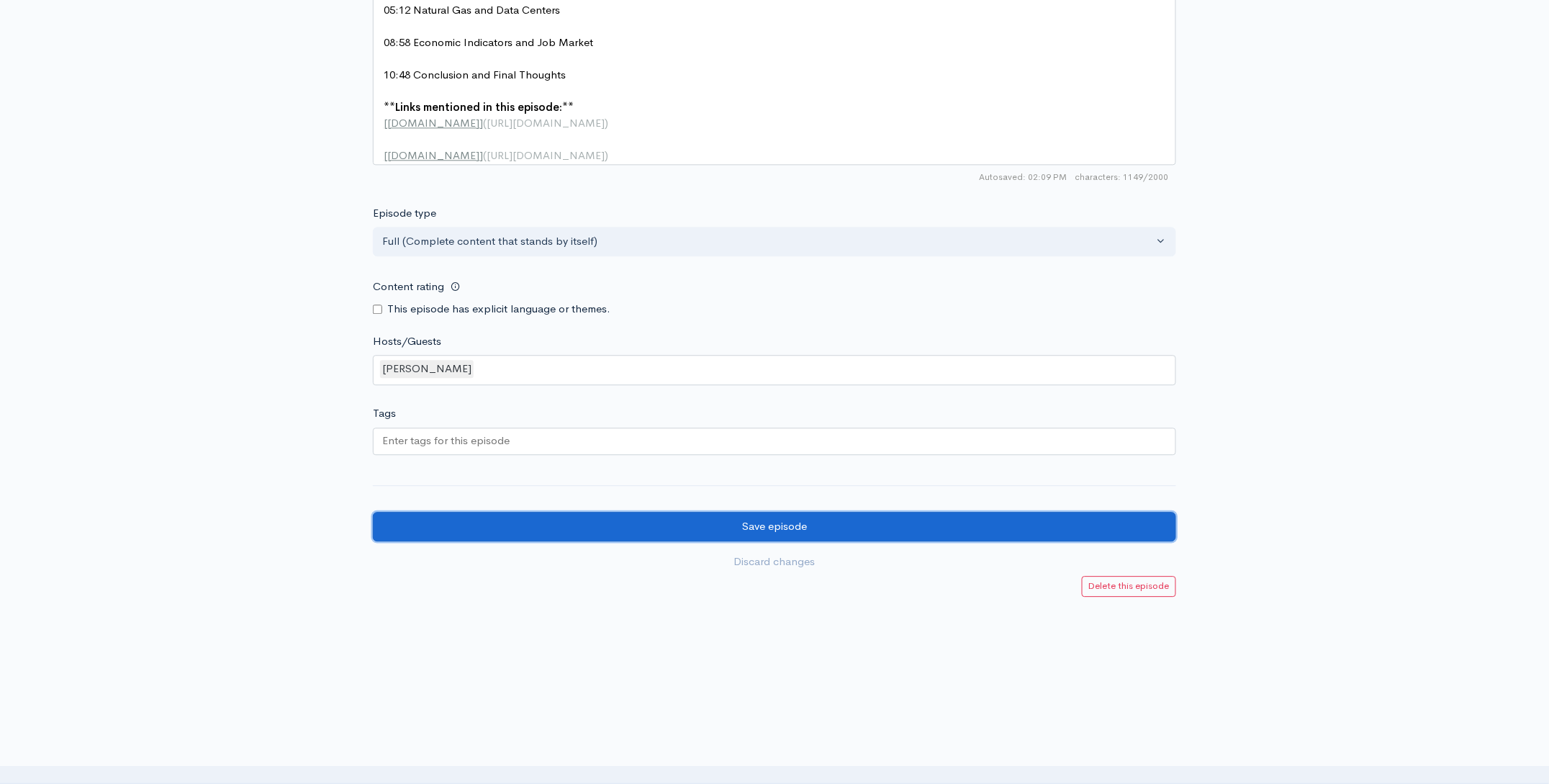
click at [807, 531] on input "Save episode" at bounding box center [774, 526] width 803 height 30
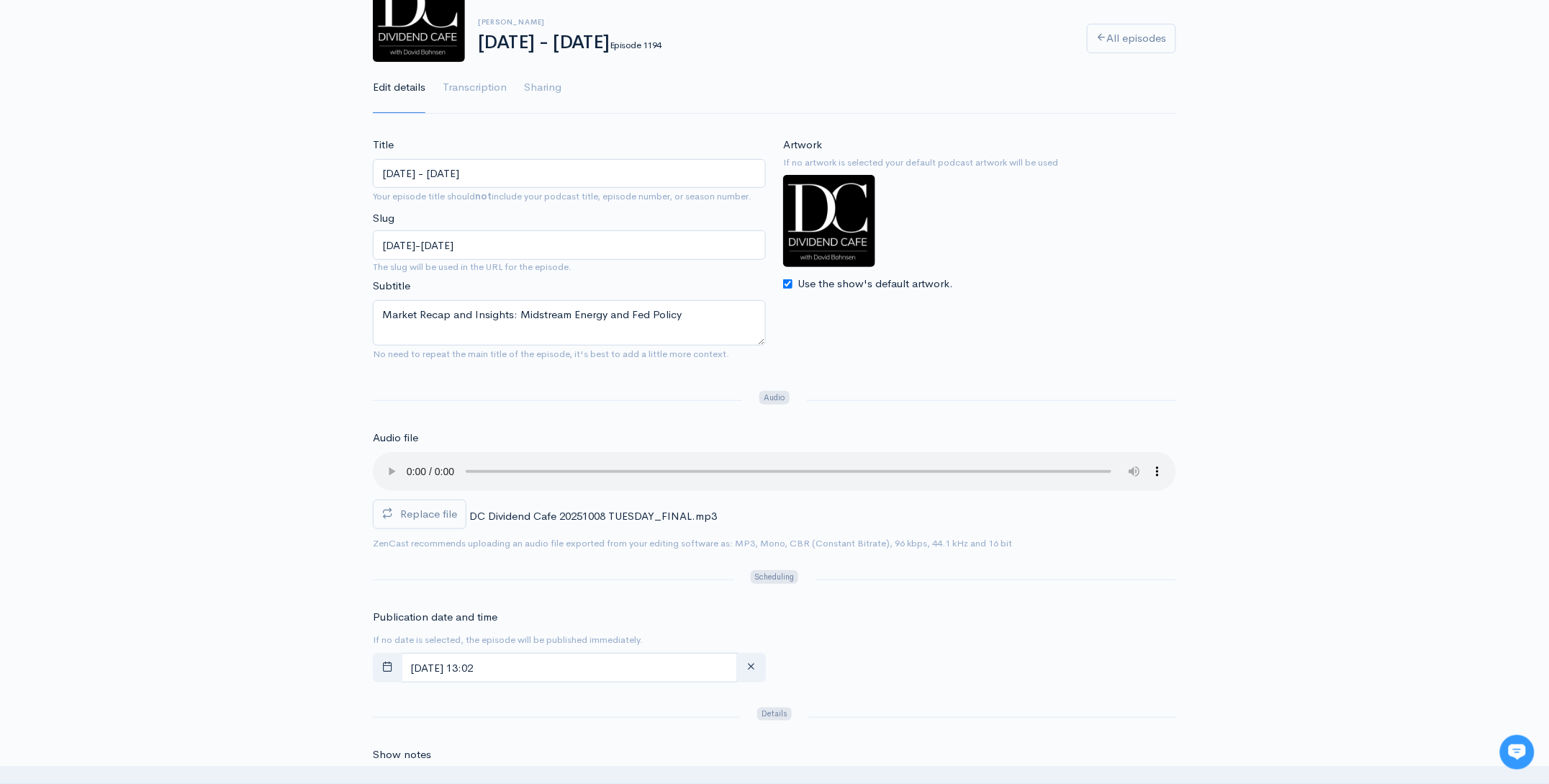
scroll to position [42, 0]
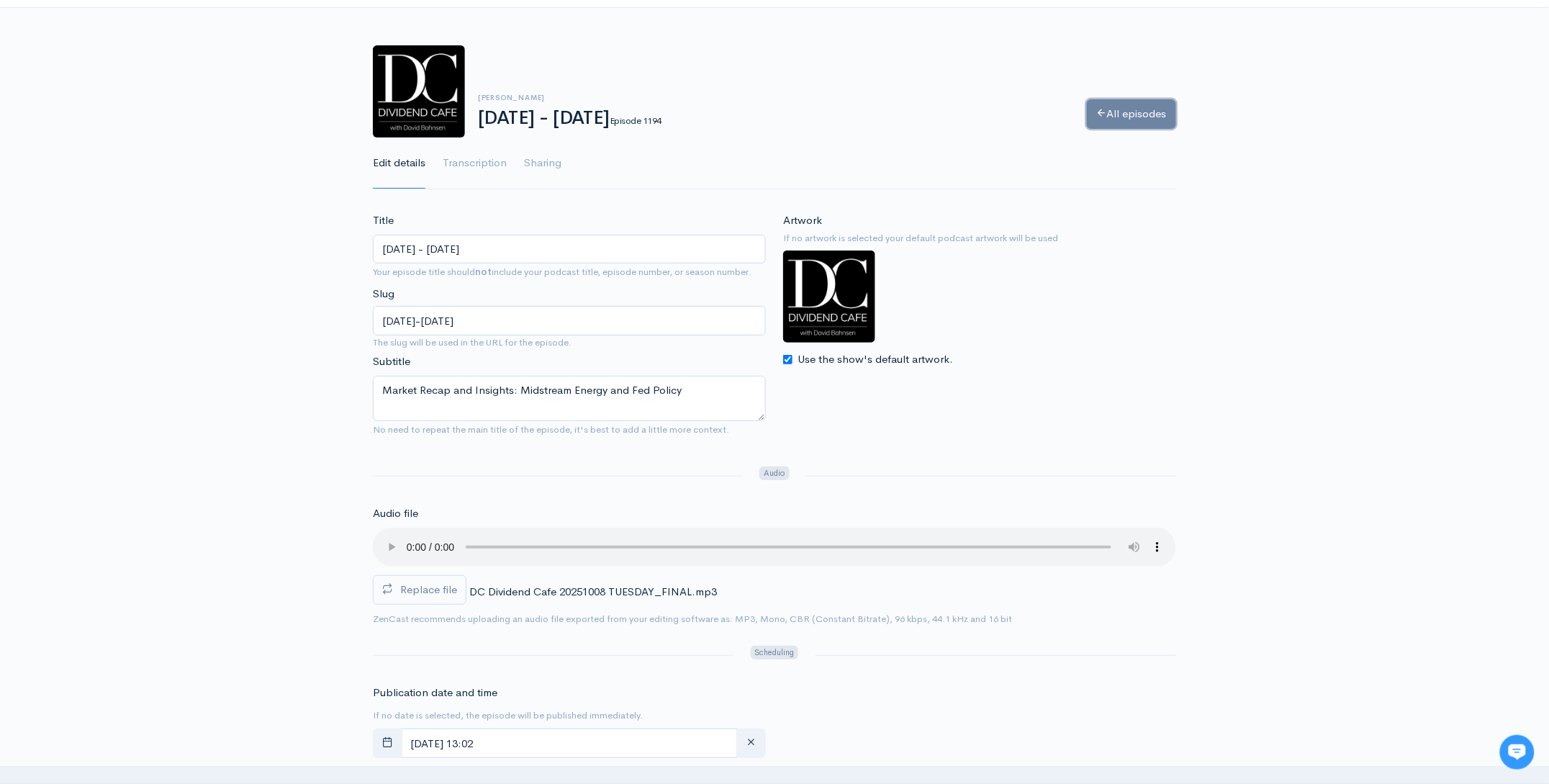
click at [1119, 108] on link "All episodes" at bounding box center [1132, 113] width 90 height 30
